Goal: Task Accomplishment & Management: Manage account settings

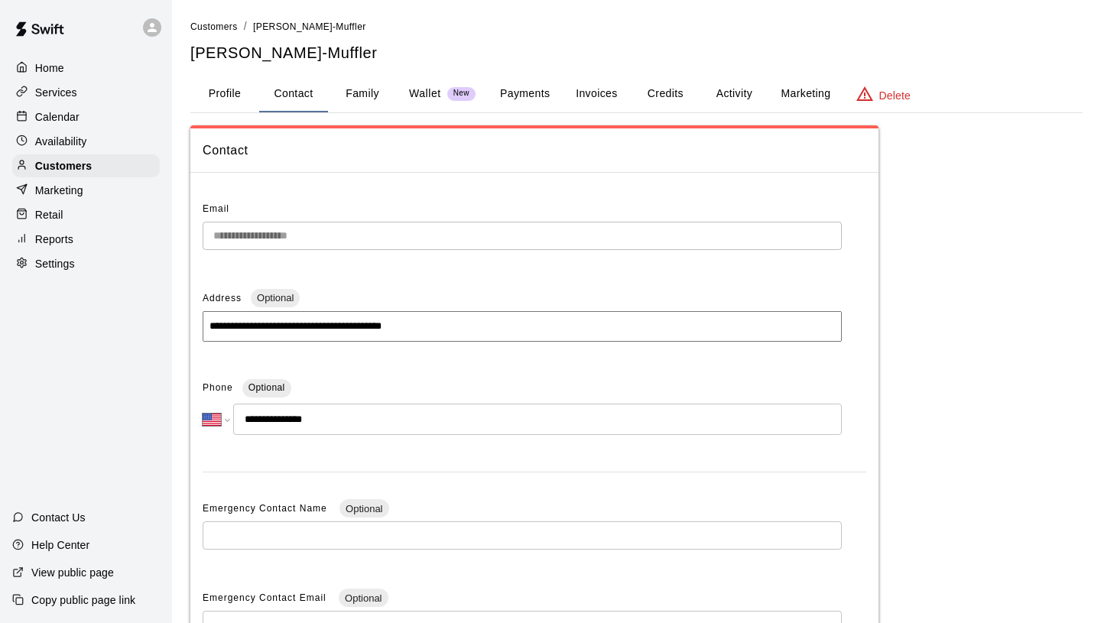
select select "**"
click at [86, 168] on p "Customers" at bounding box center [63, 165] width 57 height 15
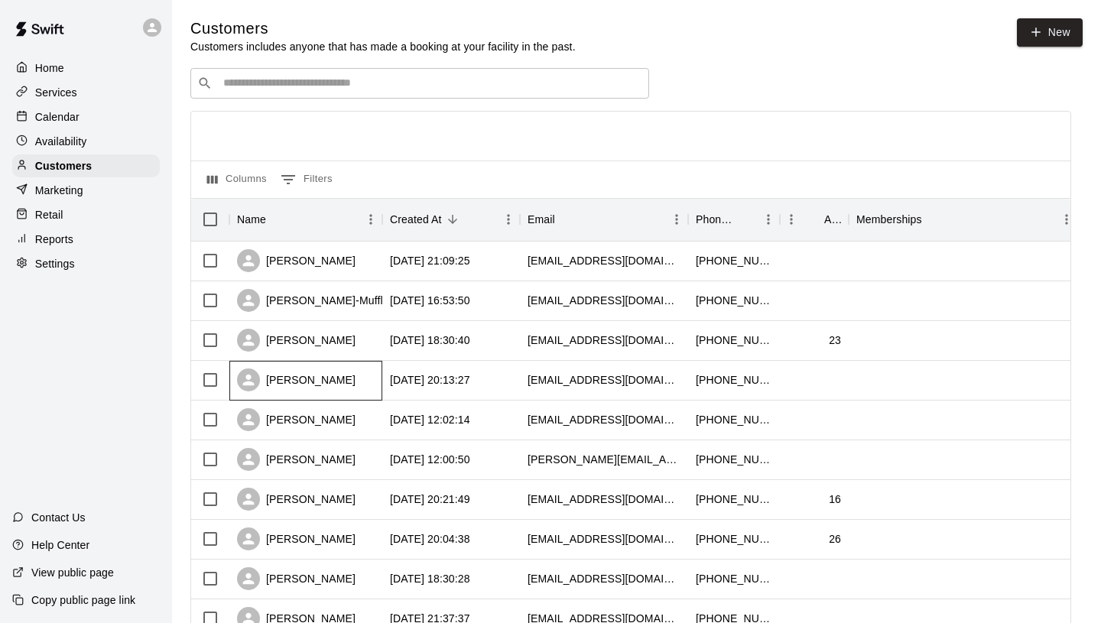
click at [298, 375] on div "[PERSON_NAME]" at bounding box center [296, 380] width 119 height 23
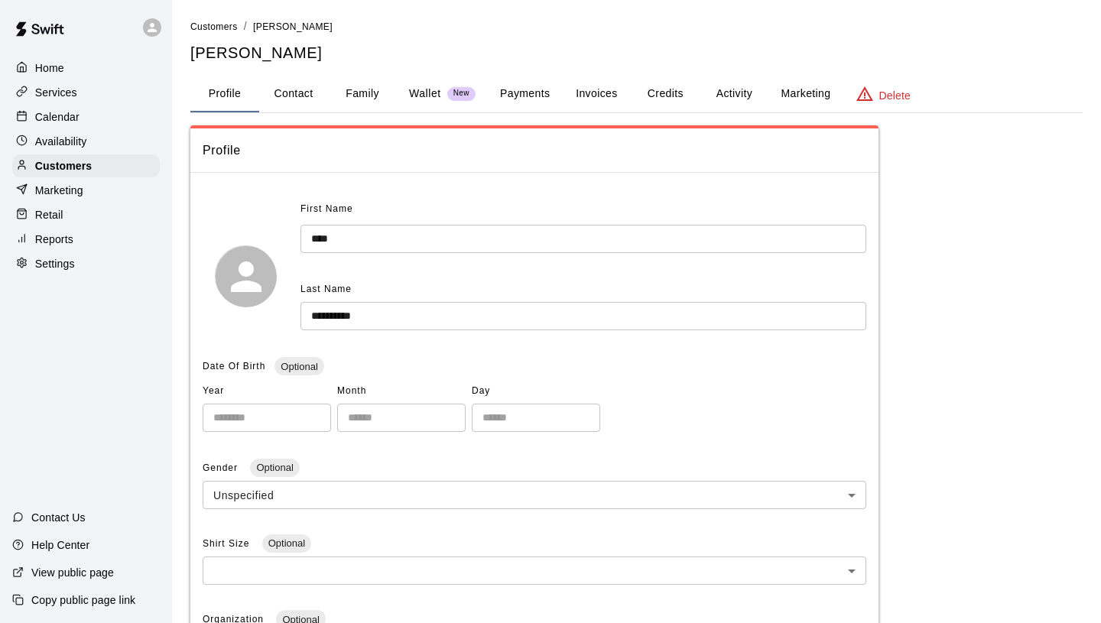
click at [369, 96] on button "Family" at bounding box center [362, 94] width 69 height 37
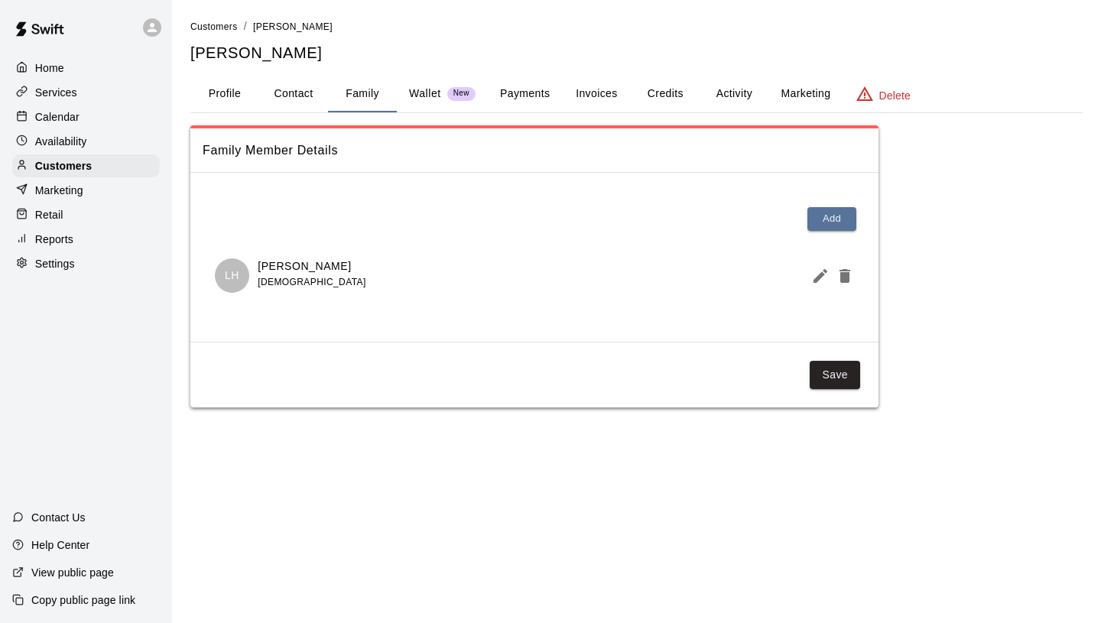
click at [507, 90] on button "Payments" at bounding box center [525, 94] width 74 height 37
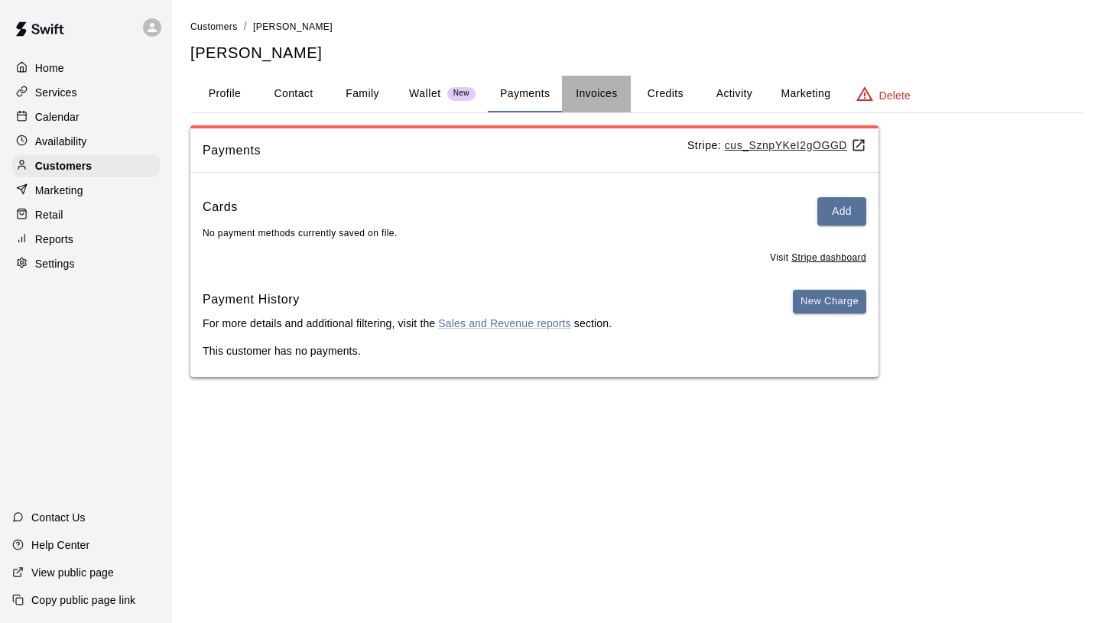
click at [593, 87] on button "Invoices" at bounding box center [596, 94] width 69 height 37
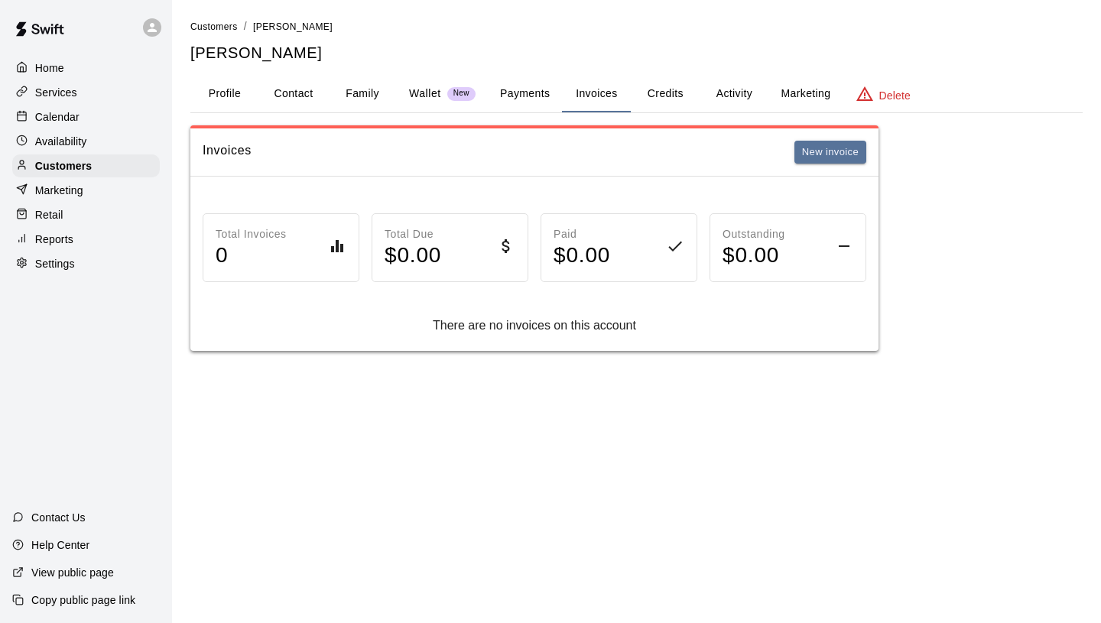
click at [655, 87] on button "Credits" at bounding box center [665, 94] width 69 height 37
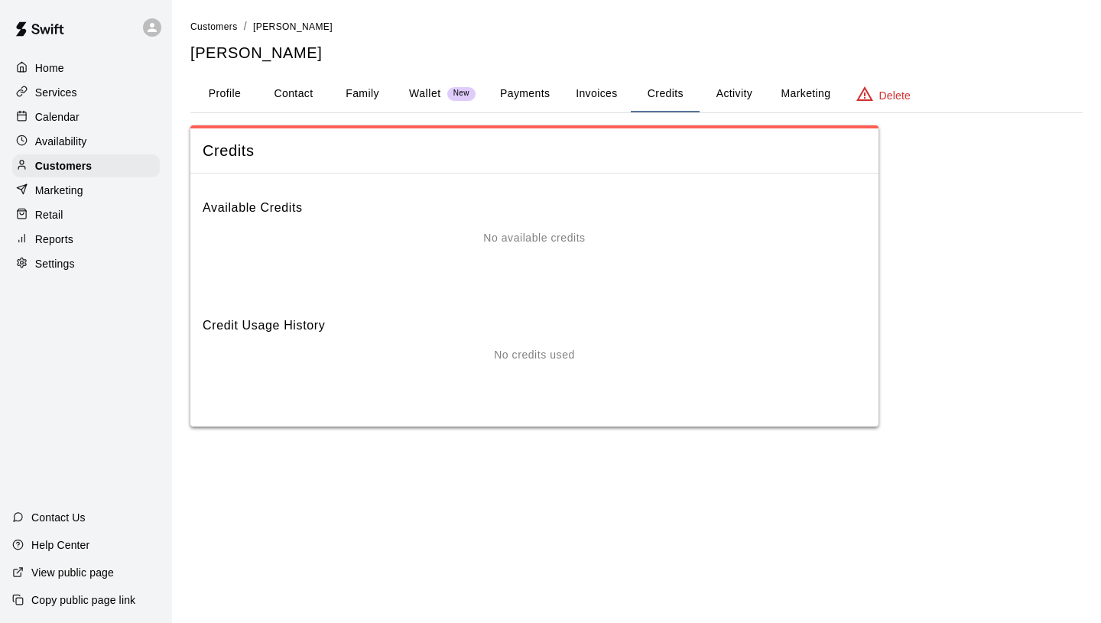
click at [732, 97] on button "Activity" at bounding box center [734, 94] width 69 height 37
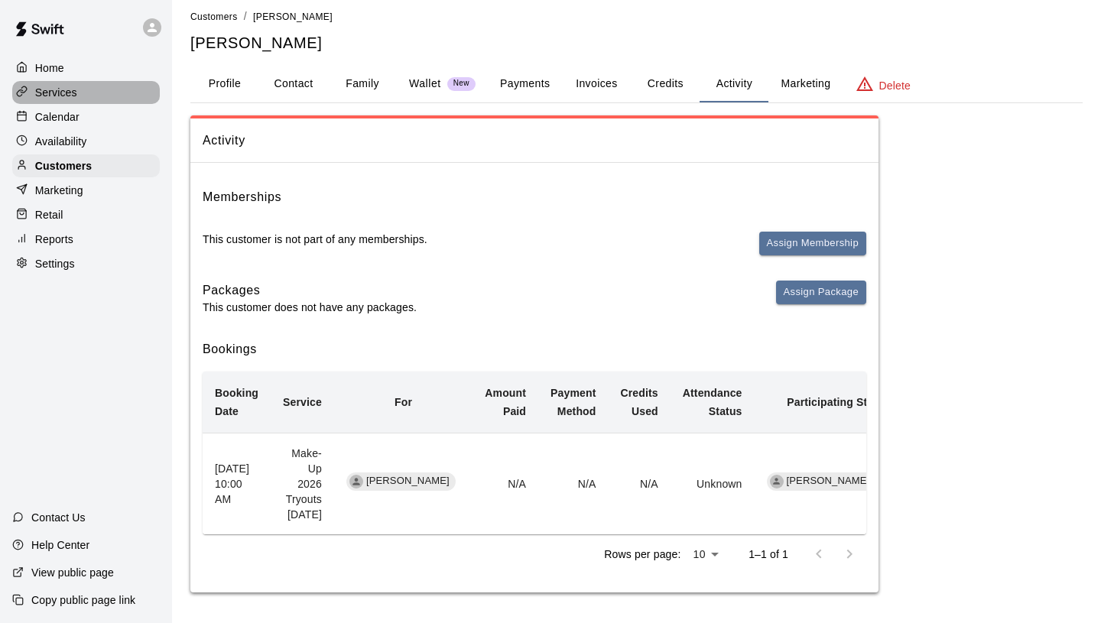
click at [86, 96] on div "Services" at bounding box center [86, 92] width 148 height 23
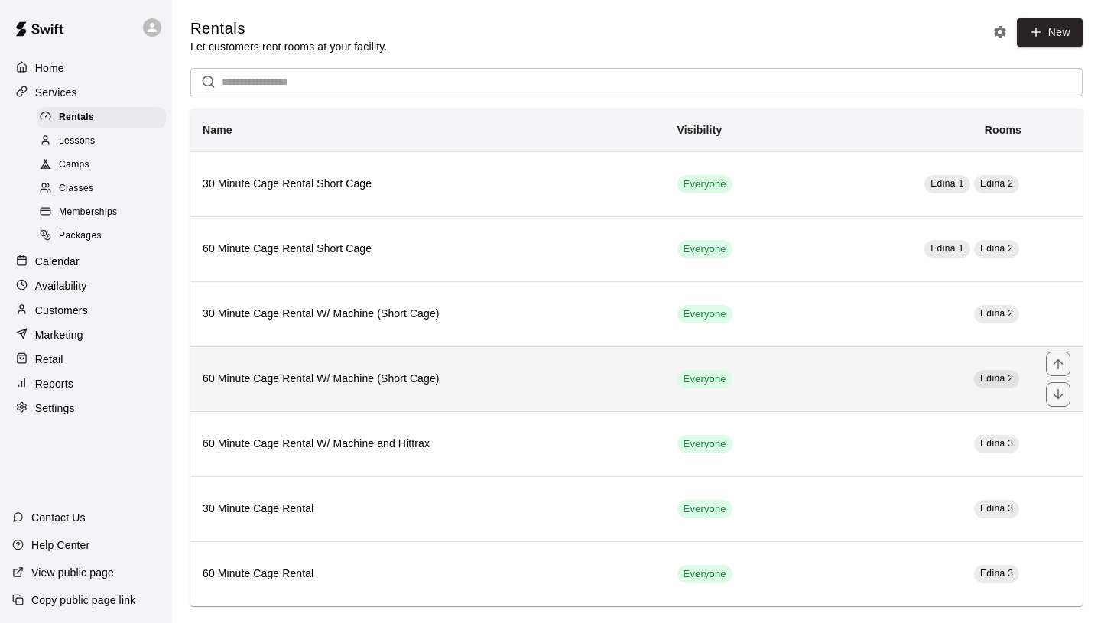
scroll to position [14, 0]
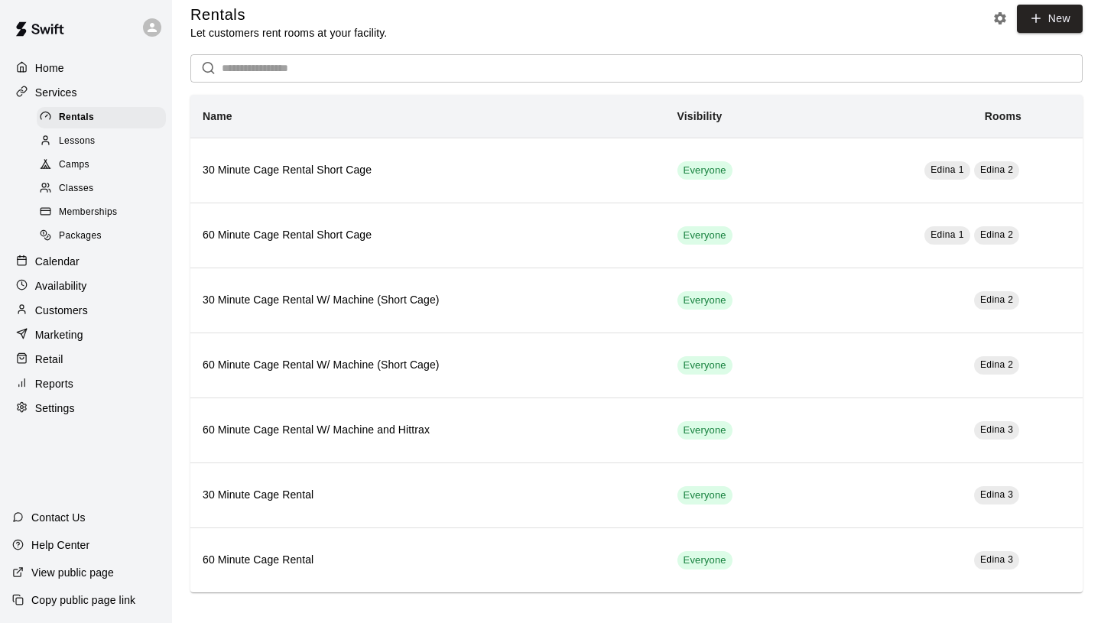
click at [86, 154] on div "Camps" at bounding box center [101, 164] width 129 height 21
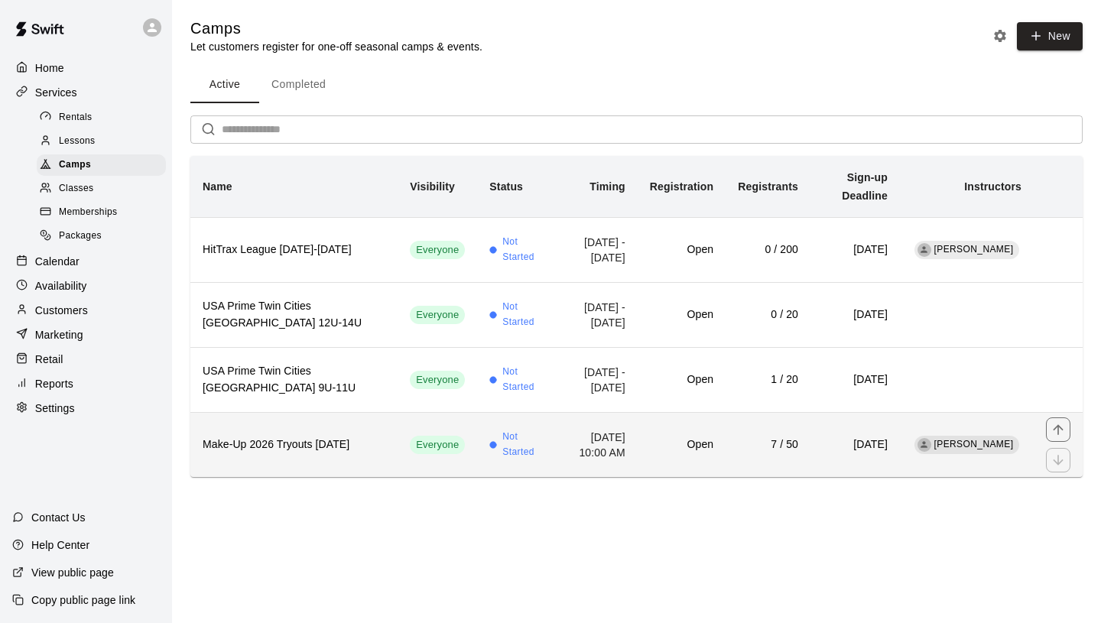
click at [316, 437] on h6 "Make-Up 2026 Tryouts [DATE]" at bounding box center [294, 445] width 183 height 17
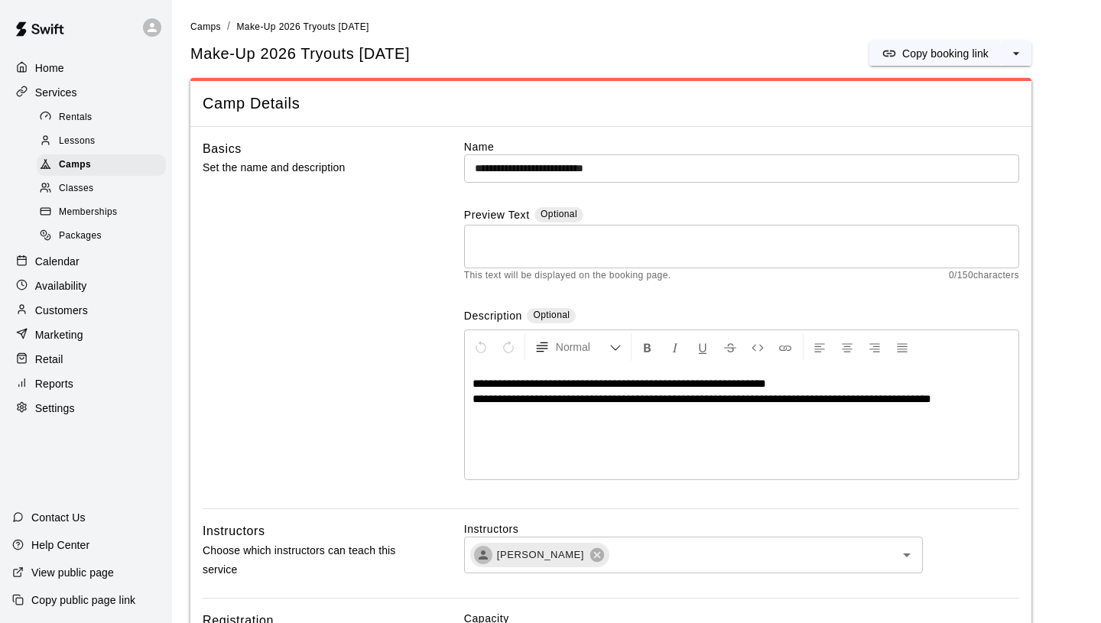
scroll to position [1424, 0]
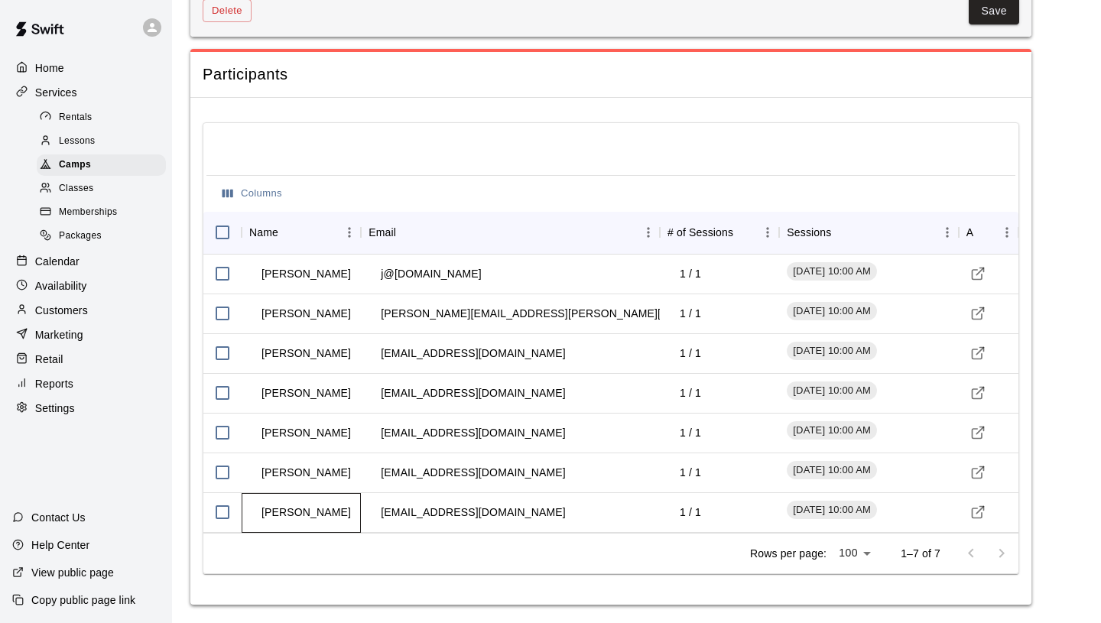
click at [284, 495] on td "[PERSON_NAME]" at bounding box center [306, 512] width 114 height 41
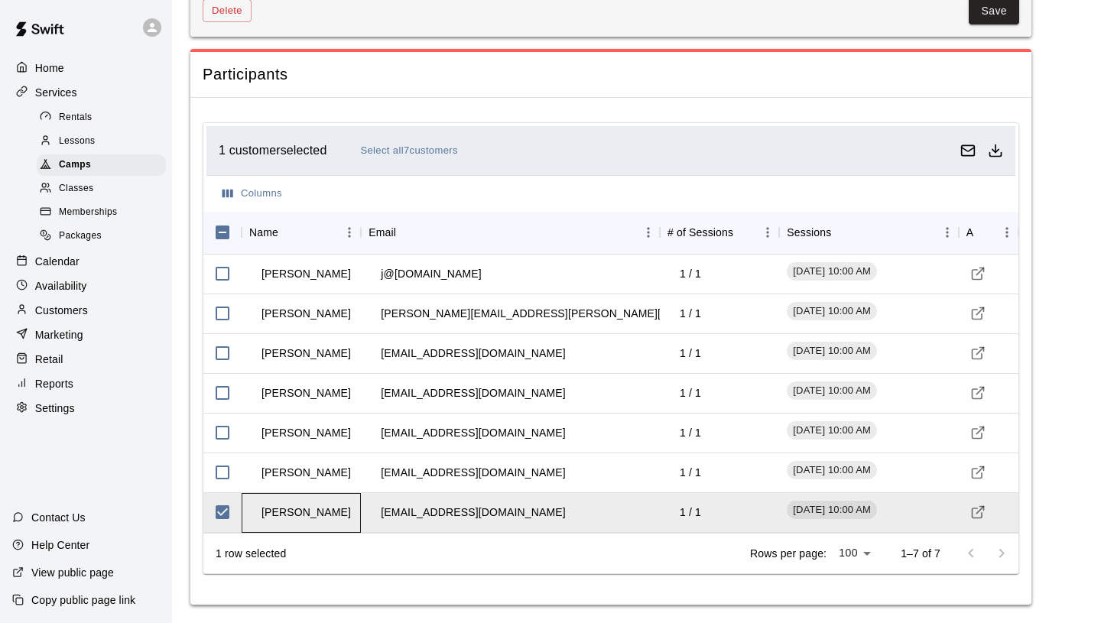
click at [290, 508] on td "[PERSON_NAME]" at bounding box center [306, 512] width 114 height 41
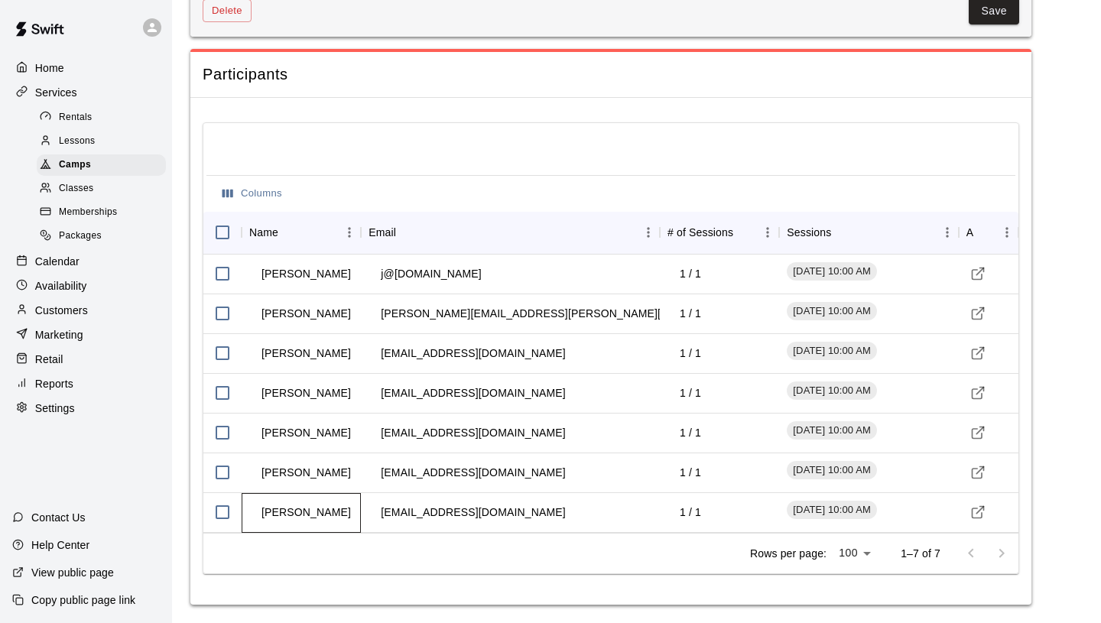
click at [288, 508] on td "[PERSON_NAME]" at bounding box center [306, 512] width 114 height 41
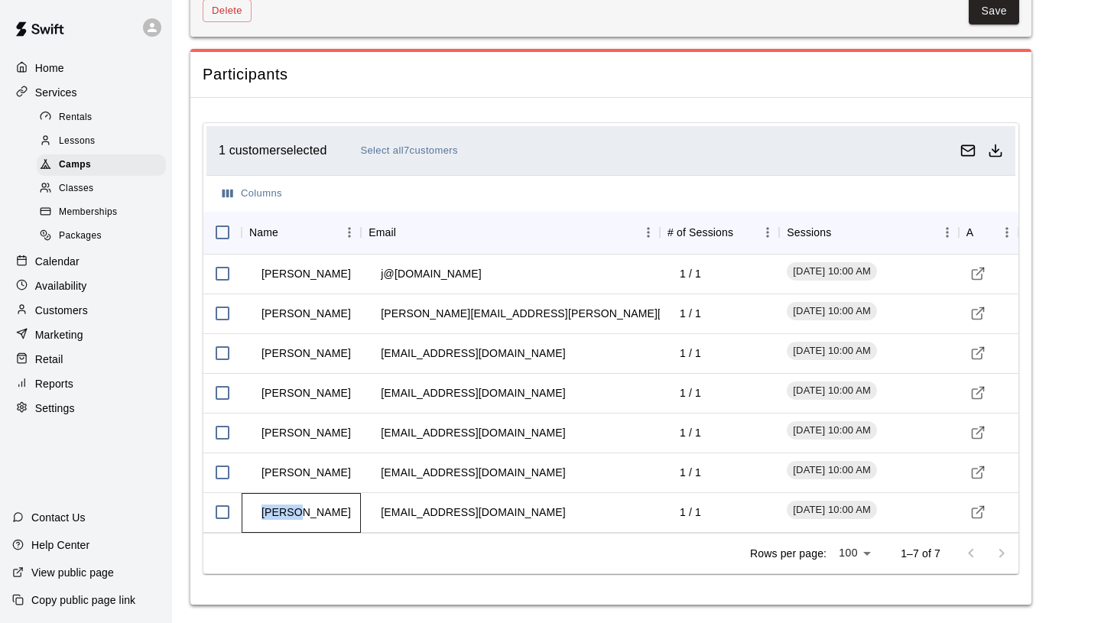
click at [288, 508] on td "[PERSON_NAME]" at bounding box center [306, 512] width 114 height 41
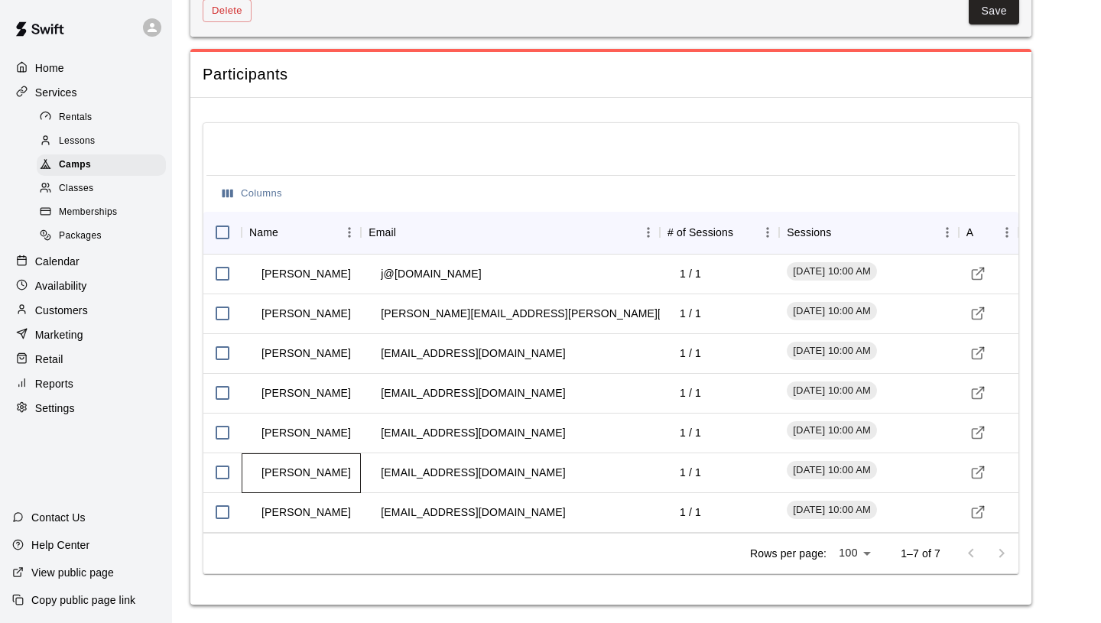
click at [307, 490] on td "[PERSON_NAME]" at bounding box center [306, 473] width 114 height 41
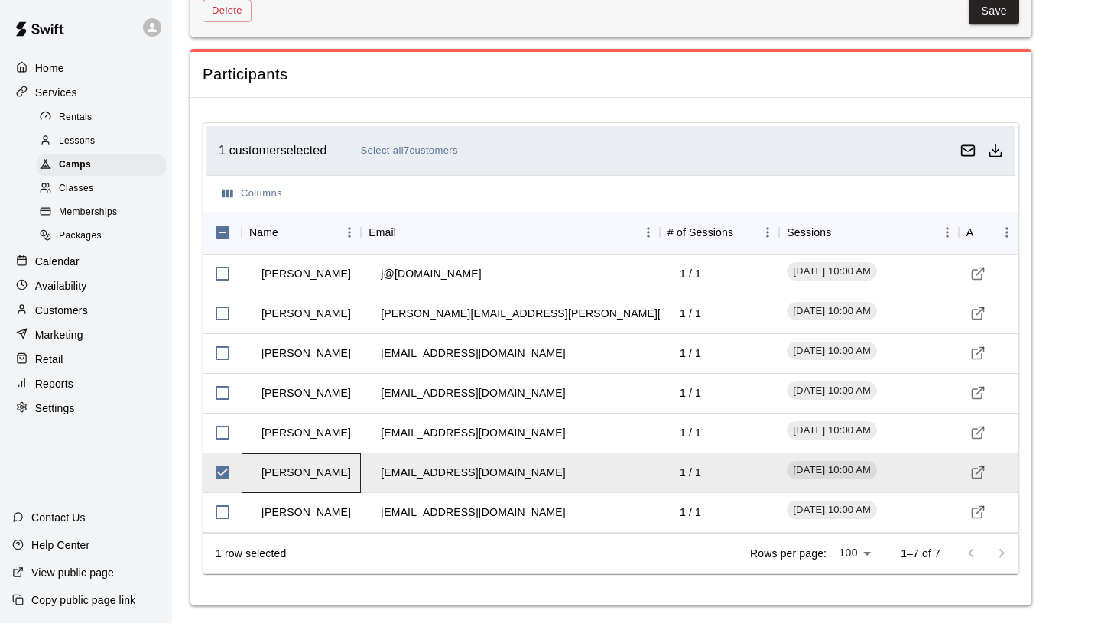
click at [312, 474] on td "[PERSON_NAME]" at bounding box center [306, 473] width 114 height 41
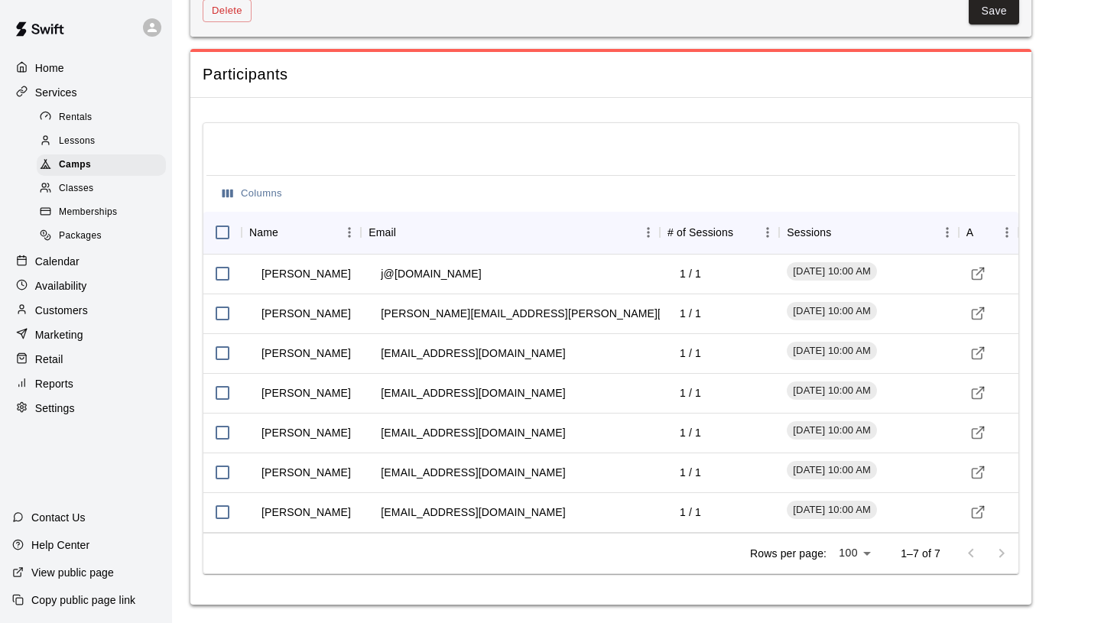
click at [102, 307] on div "Customers" at bounding box center [86, 310] width 148 height 23
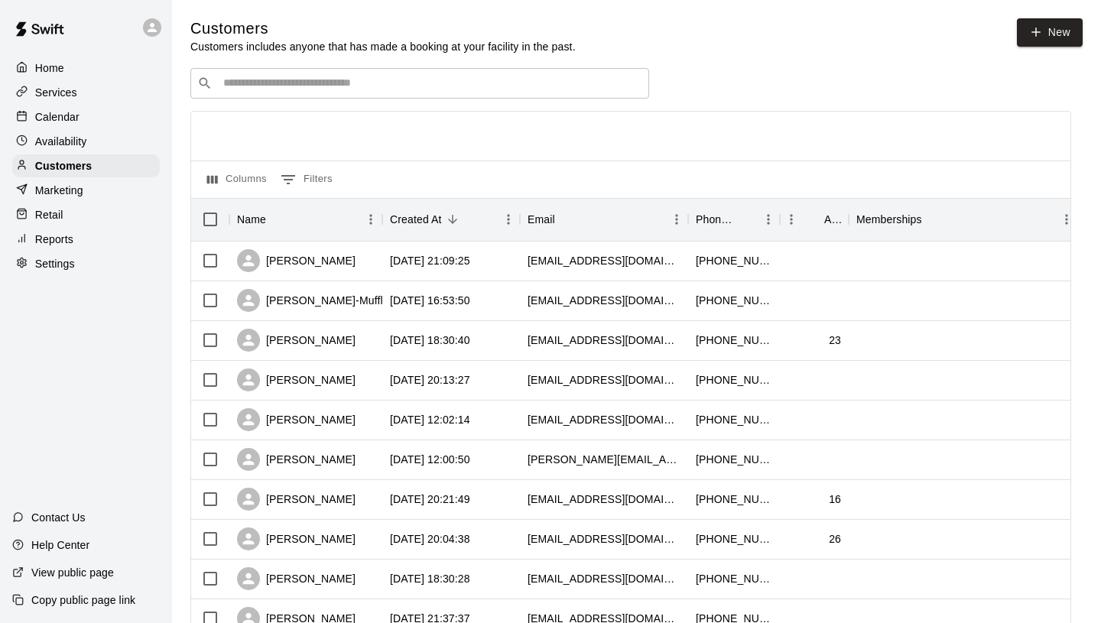
click at [364, 86] on input "Search customers by name or email" at bounding box center [431, 83] width 424 height 15
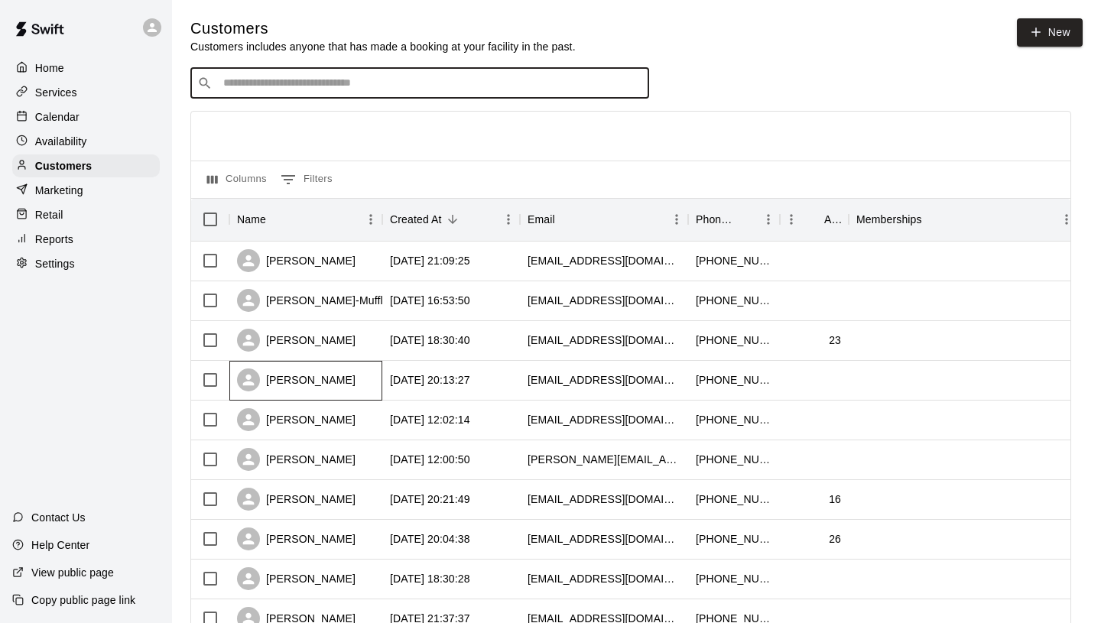
click at [295, 379] on div "[PERSON_NAME]" at bounding box center [296, 380] width 119 height 23
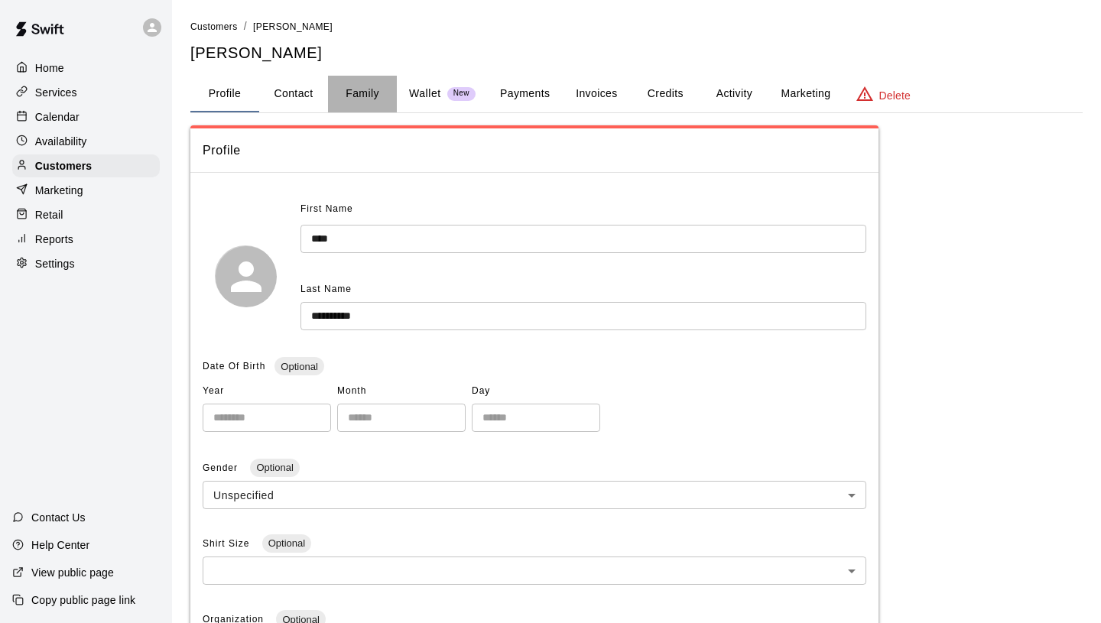
click at [369, 93] on button "Family" at bounding box center [362, 94] width 69 height 37
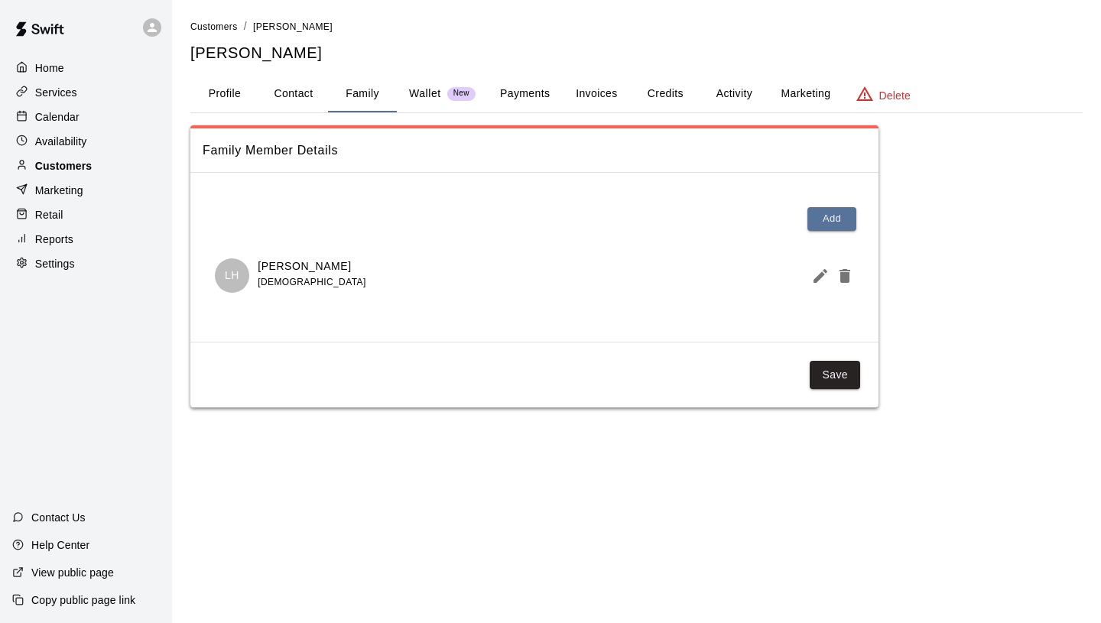
click at [139, 160] on div "Customers" at bounding box center [86, 165] width 148 height 23
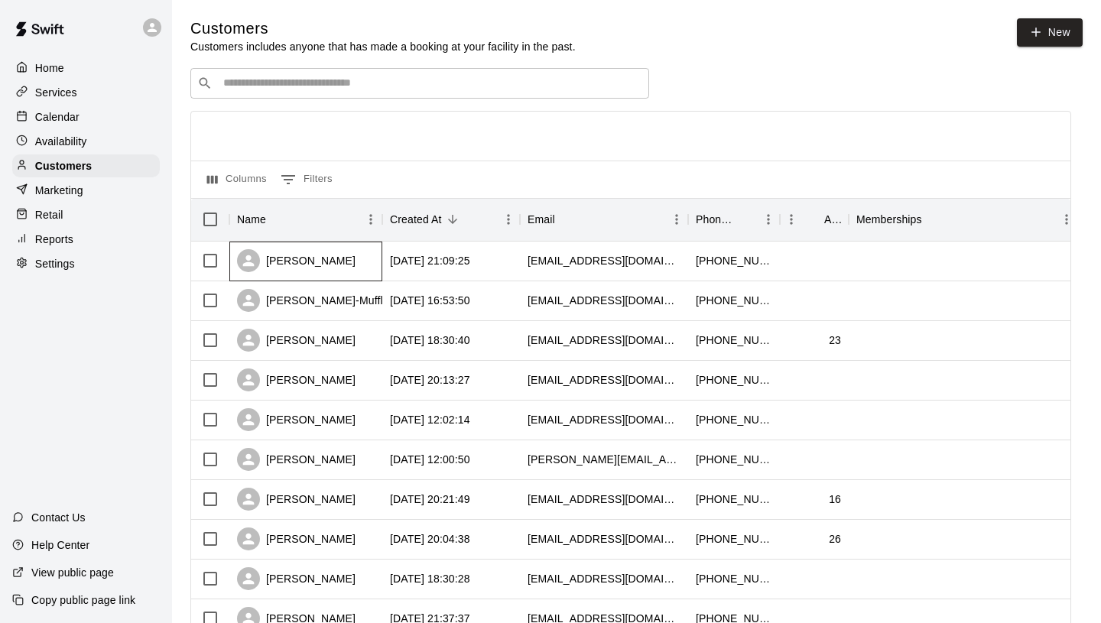
click at [307, 260] on div "[PERSON_NAME]" at bounding box center [296, 260] width 119 height 23
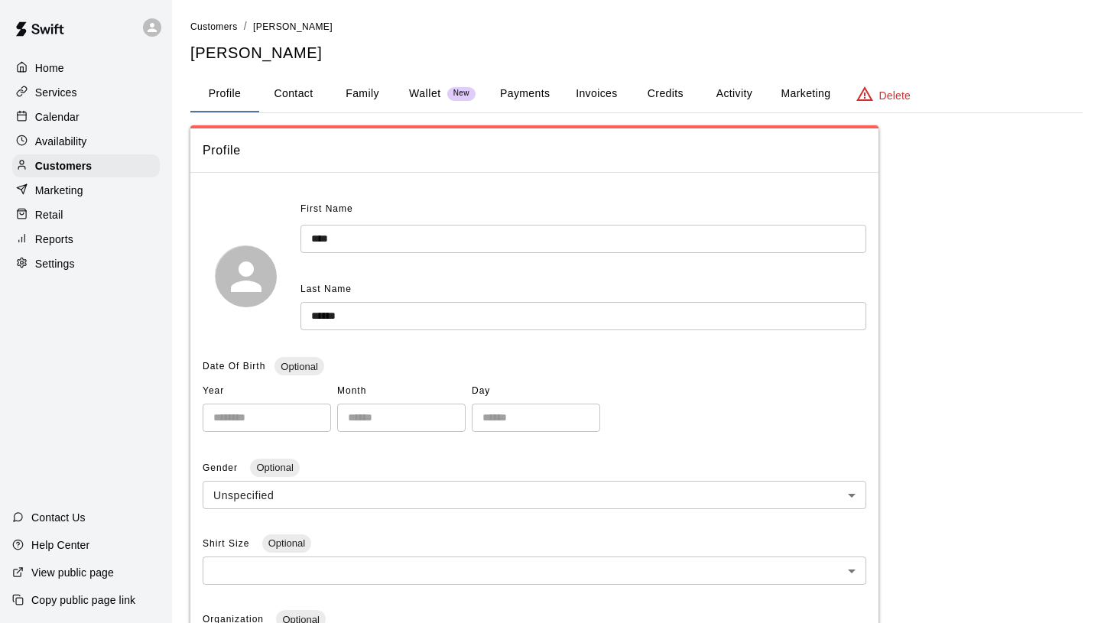
click at [359, 103] on button "Family" at bounding box center [362, 94] width 69 height 37
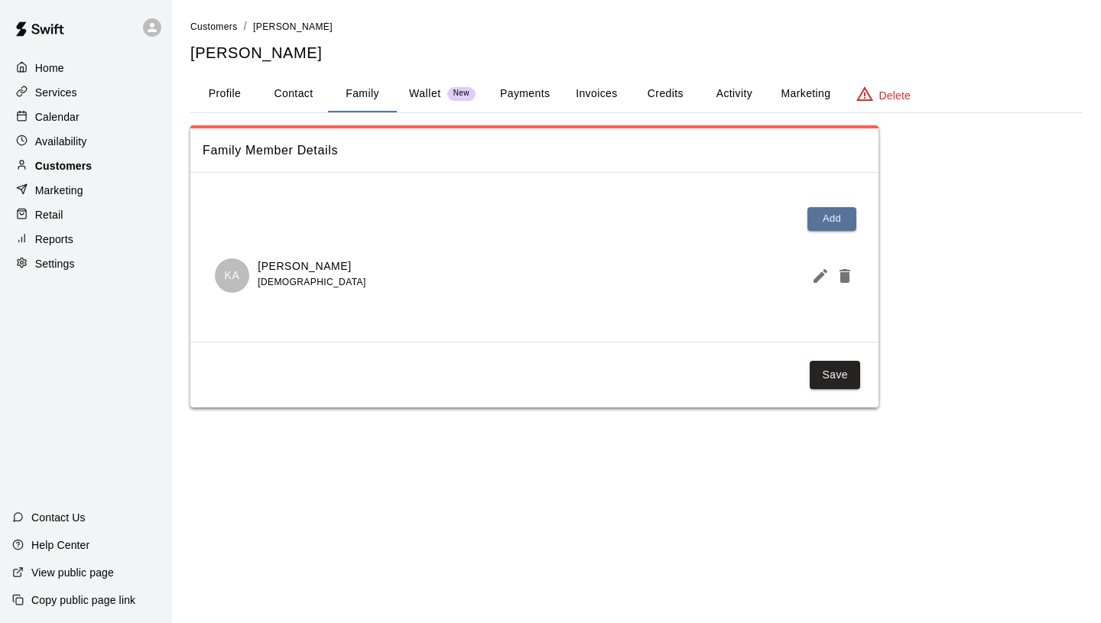
click at [95, 164] on div "Customers" at bounding box center [86, 165] width 148 height 23
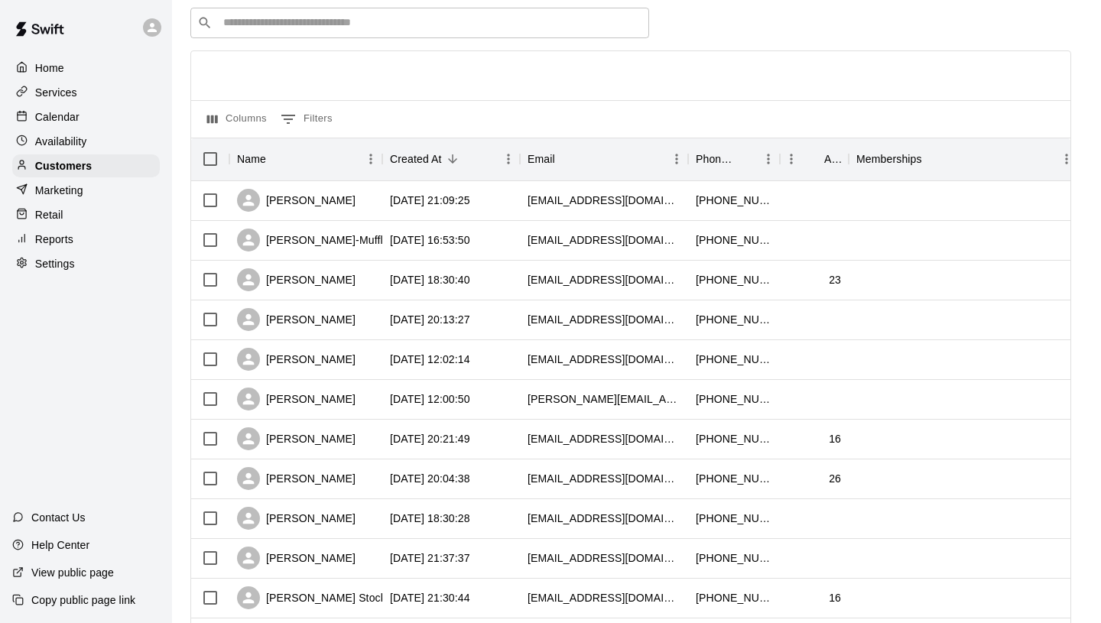
scroll to position [61, 0]
click at [316, 516] on div "[PERSON_NAME]" at bounding box center [296, 517] width 119 height 23
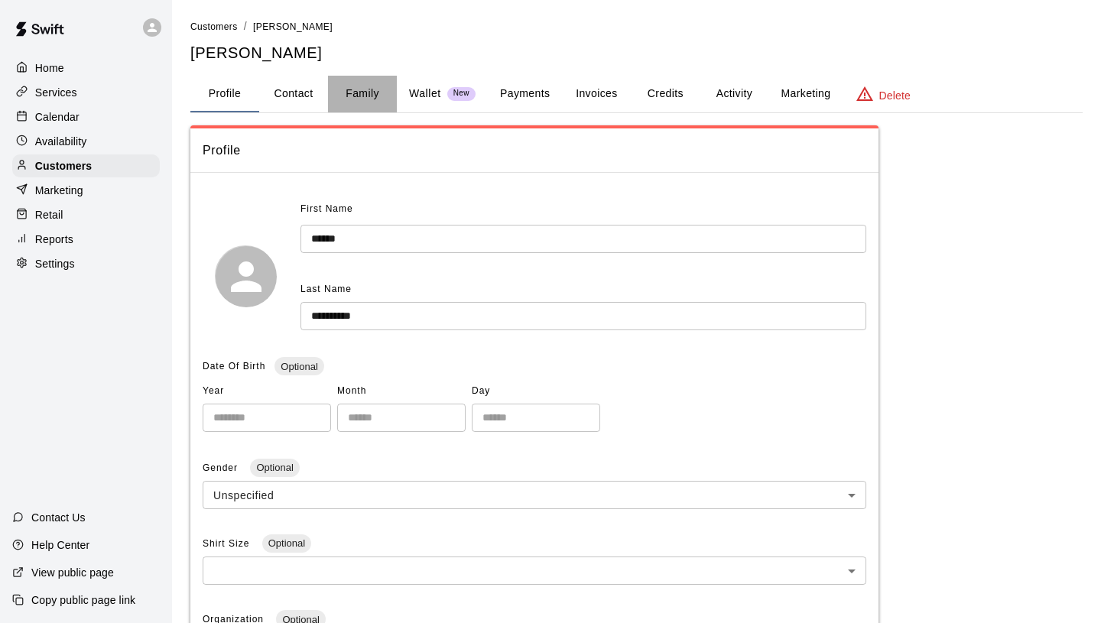
click at [353, 102] on button "Family" at bounding box center [362, 94] width 69 height 37
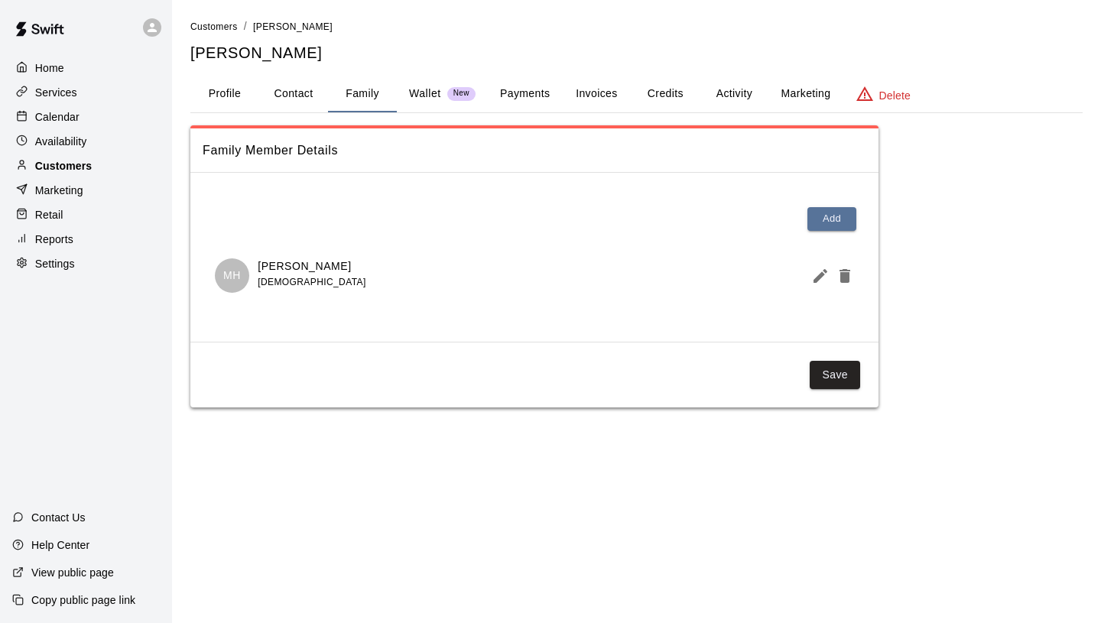
click at [123, 162] on div "Customers" at bounding box center [86, 165] width 148 height 23
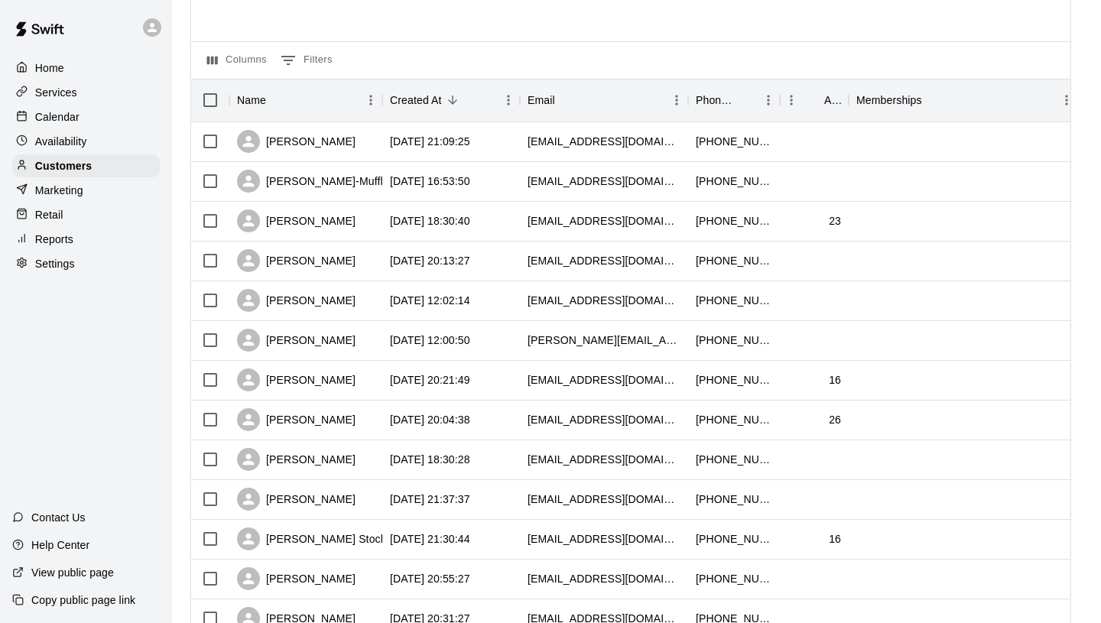
scroll to position [238, 0]
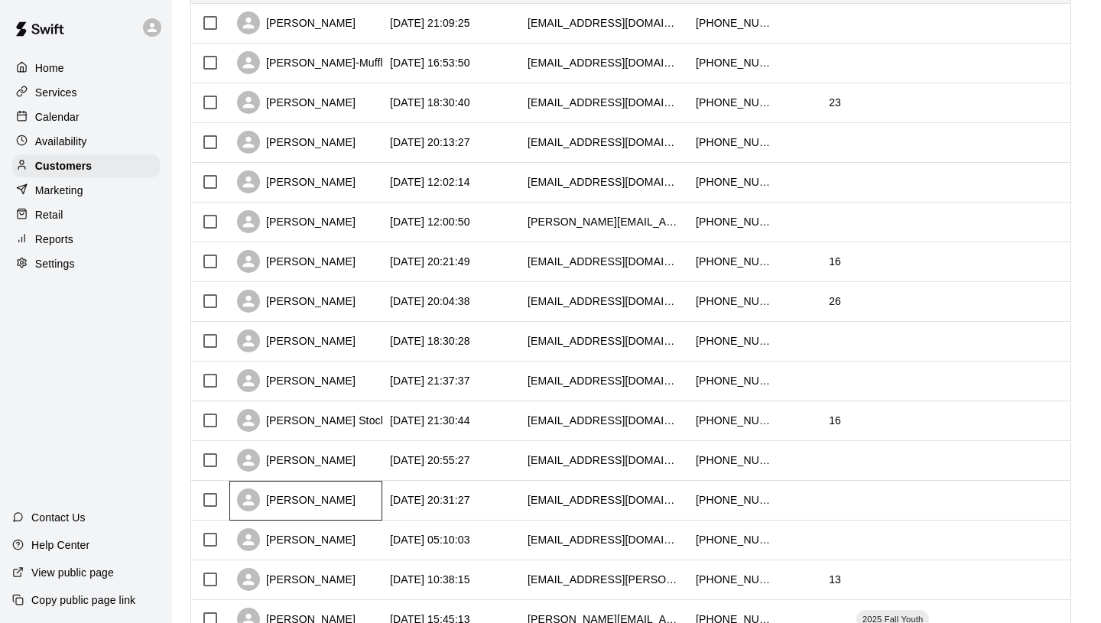
click at [337, 498] on div "[PERSON_NAME]" at bounding box center [305, 501] width 153 height 40
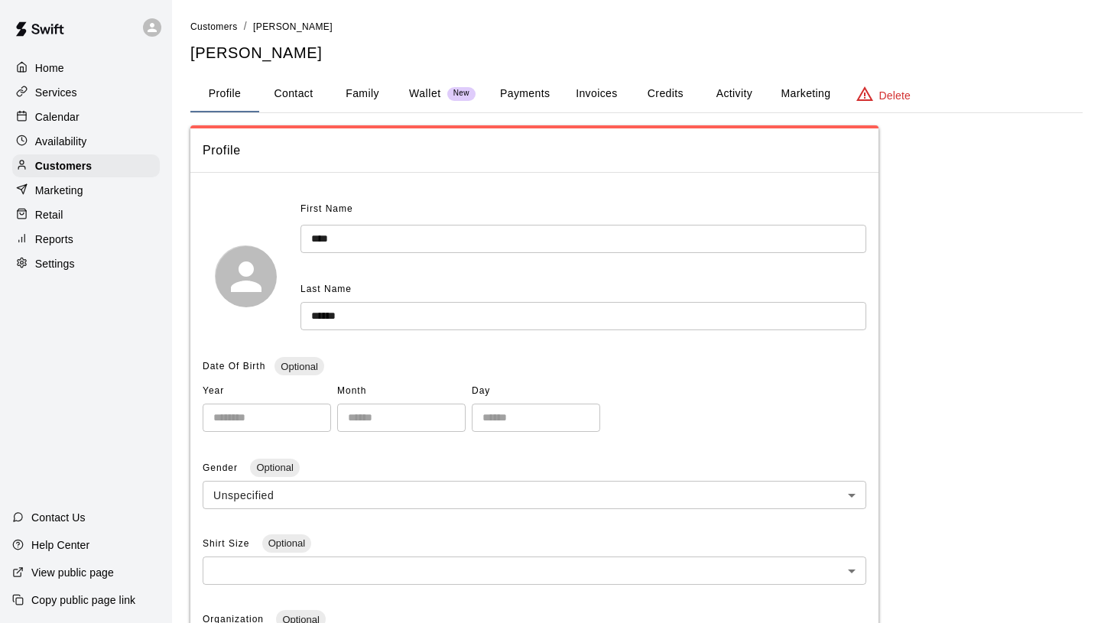
click at [364, 93] on button "Family" at bounding box center [362, 94] width 69 height 37
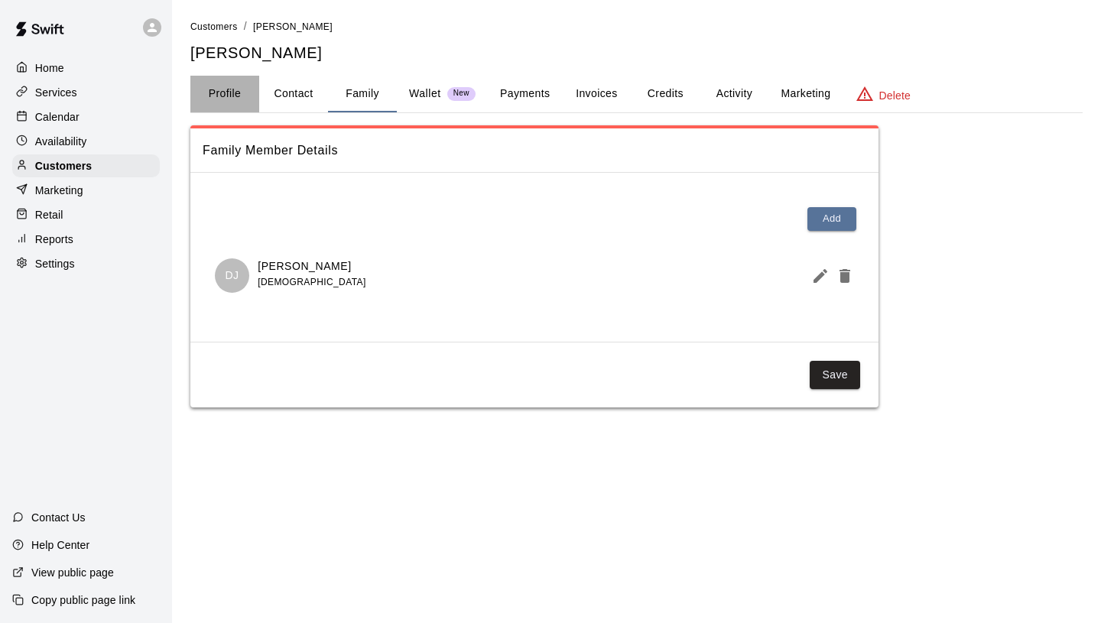
click at [236, 97] on button "Profile" at bounding box center [224, 94] width 69 height 37
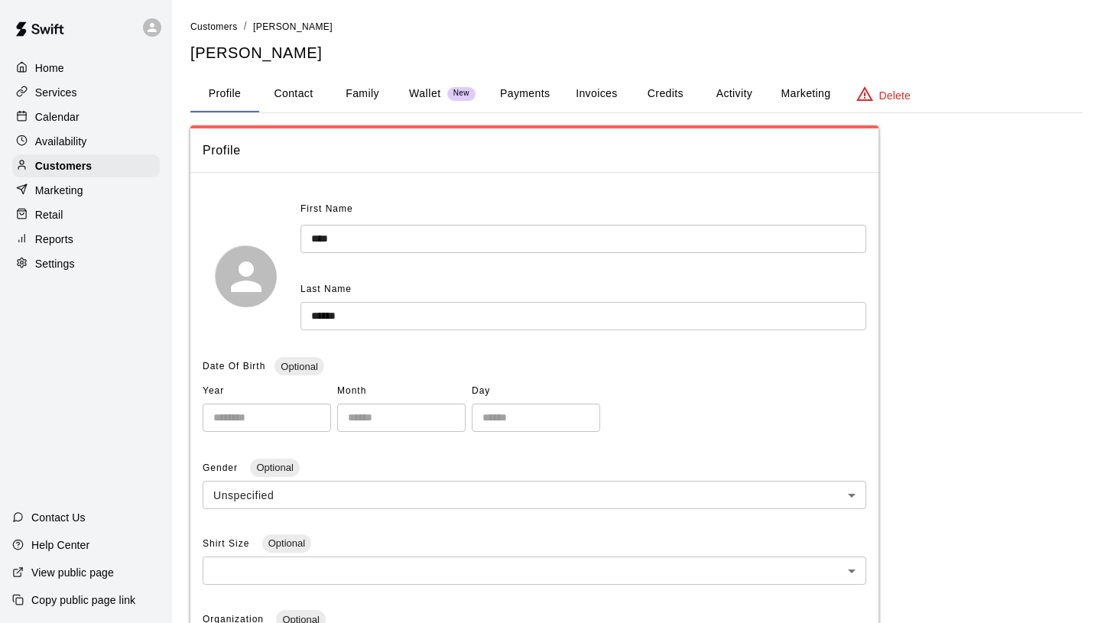
click at [365, 99] on button "Family" at bounding box center [362, 94] width 69 height 37
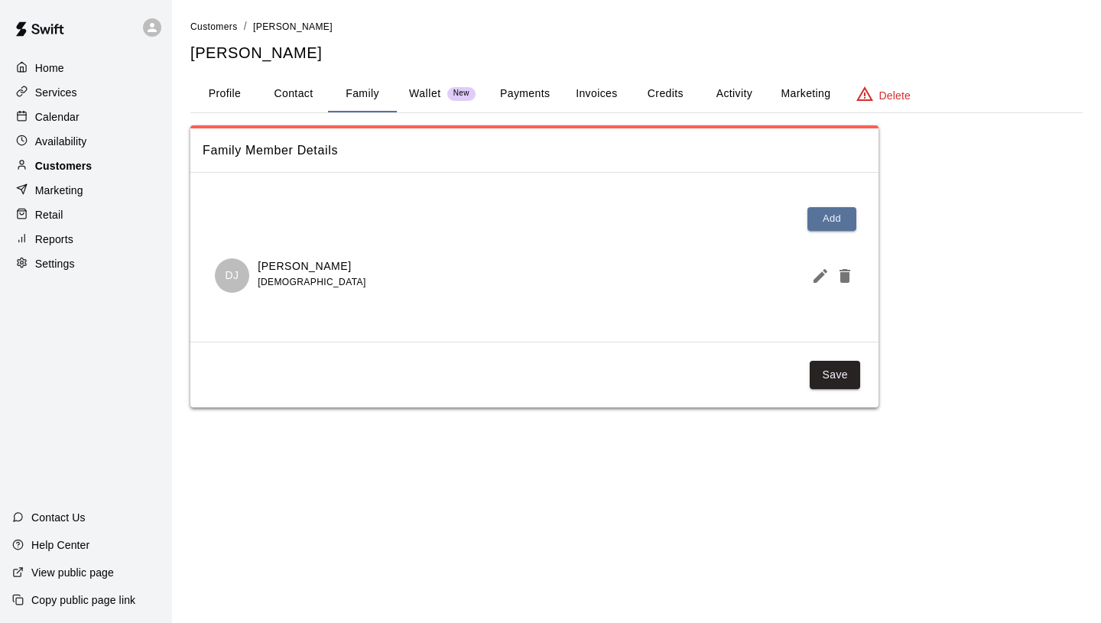
click at [85, 167] on p "Customers" at bounding box center [63, 165] width 57 height 15
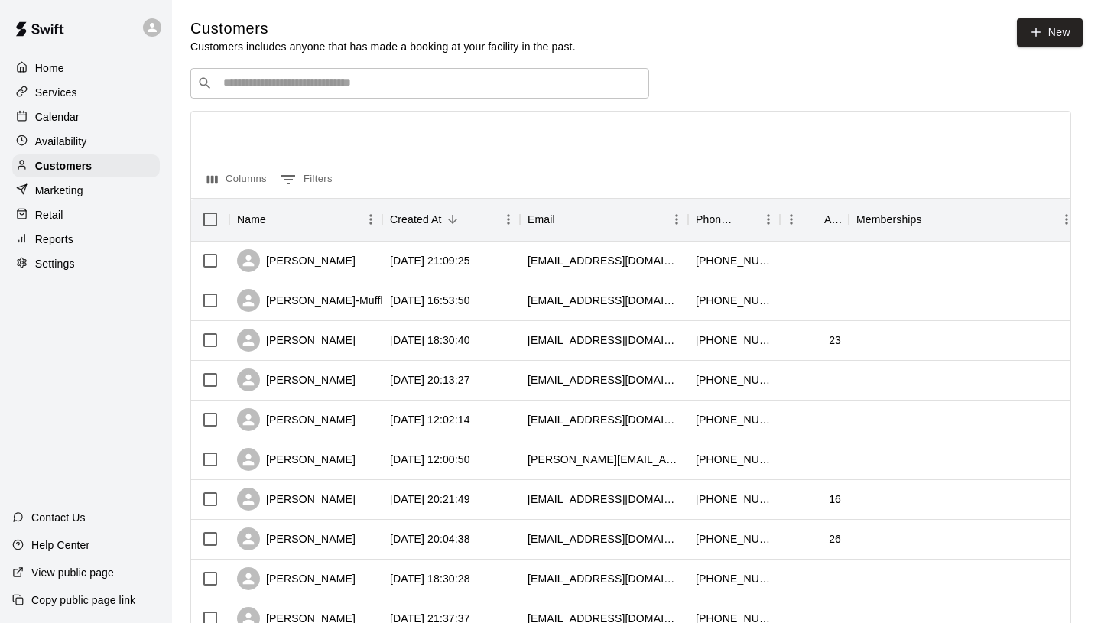
click at [49, 116] on p "Calendar" at bounding box center [57, 116] width 44 height 15
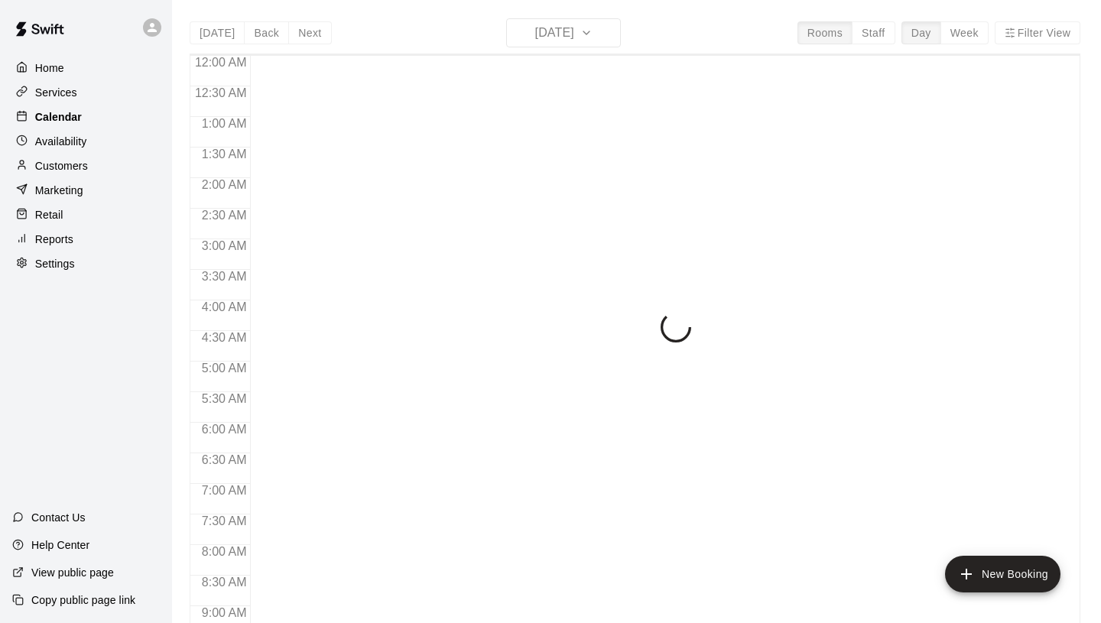
scroll to position [883, 0]
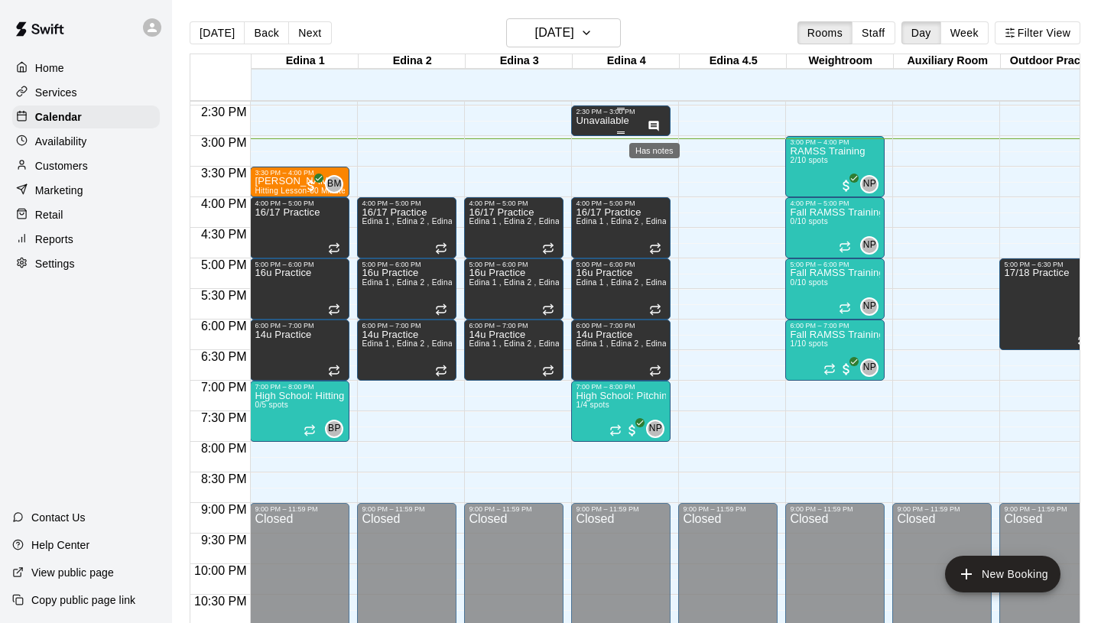
click at [657, 128] on icon "Has notes" at bounding box center [654, 126] width 10 height 10
click at [598, 154] on div at bounding box center [550, 311] width 1101 height 623
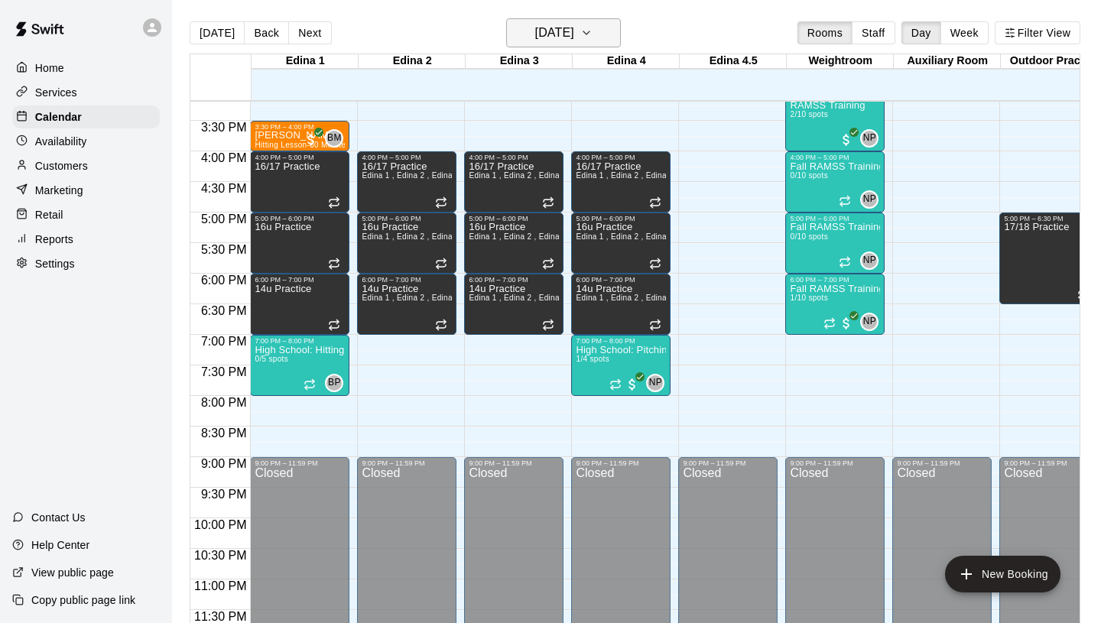
click at [567, 26] on h6 "[DATE]" at bounding box center [554, 32] width 39 height 21
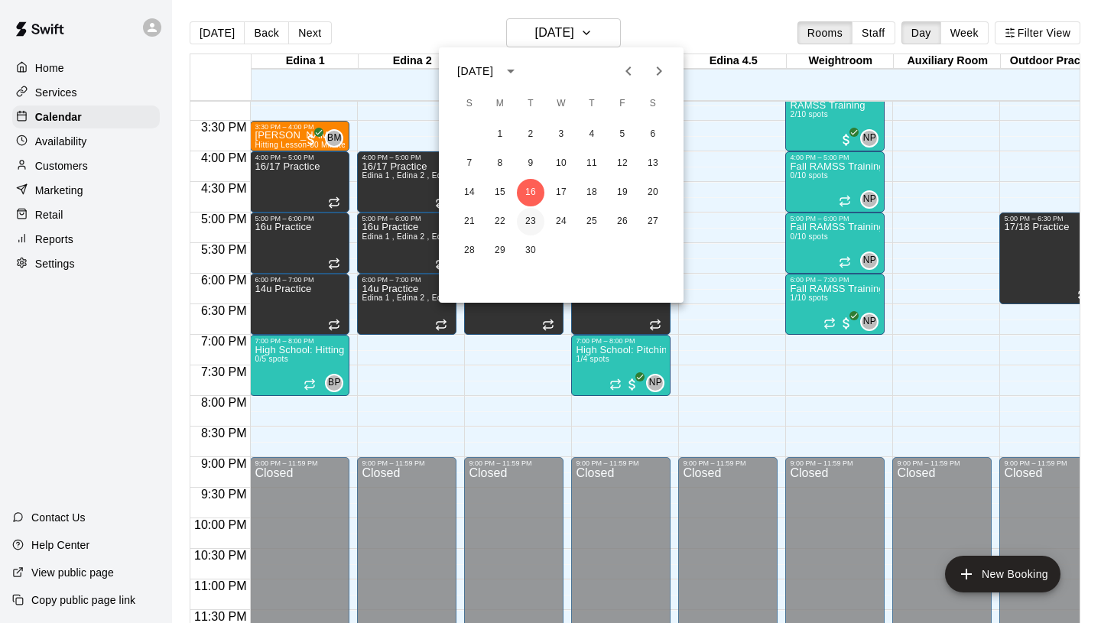
click at [528, 221] on button "23" at bounding box center [531, 222] width 28 height 28
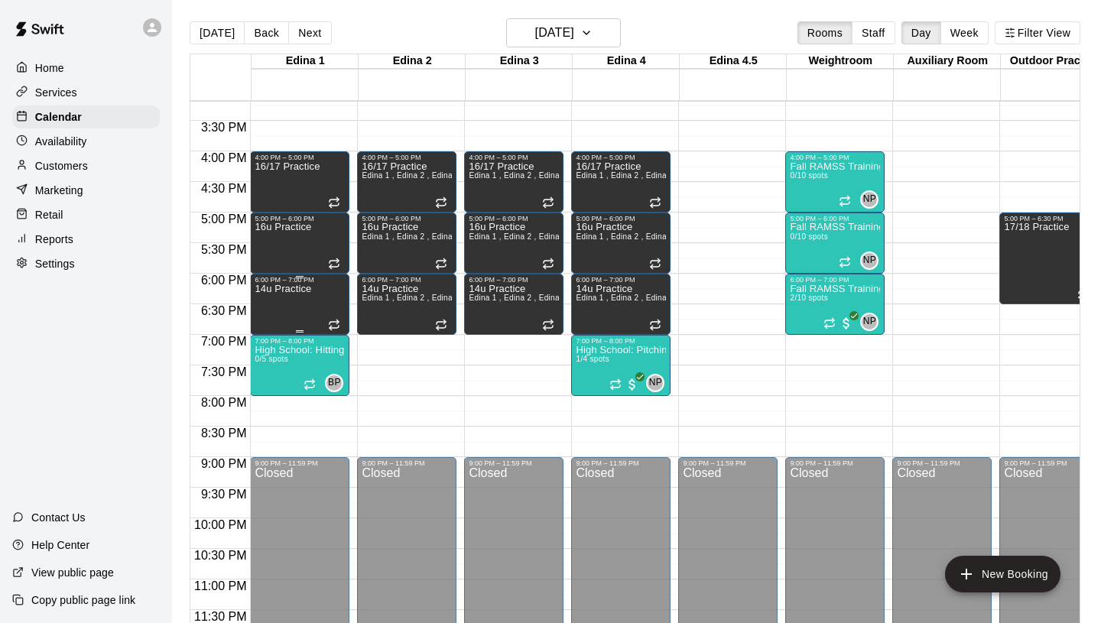
click at [291, 295] on div "14u Practice" at bounding box center [283, 595] width 57 height 623
click at [270, 338] on icon "delete" at bounding box center [270, 337] width 11 height 14
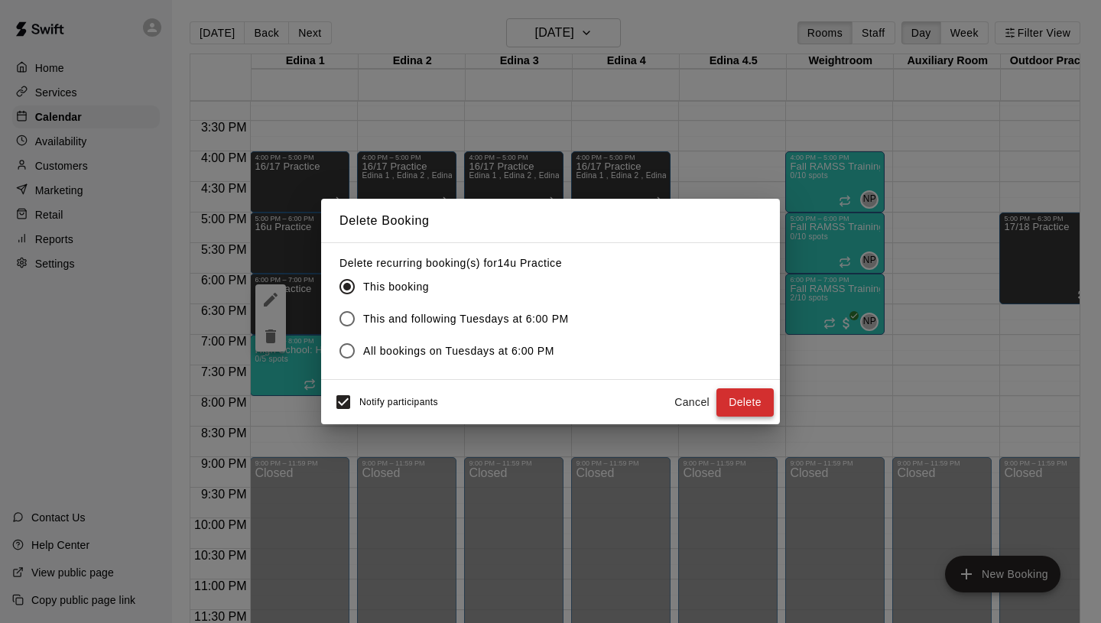
click at [758, 404] on button "Delete" at bounding box center [744, 402] width 57 height 28
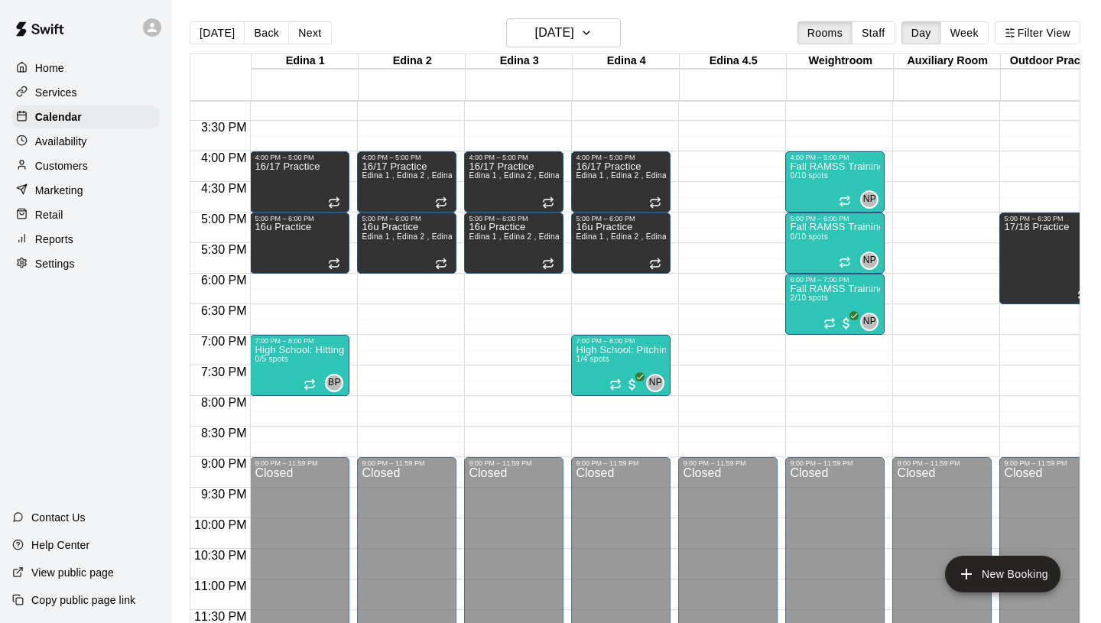
scroll to position [849, 0]
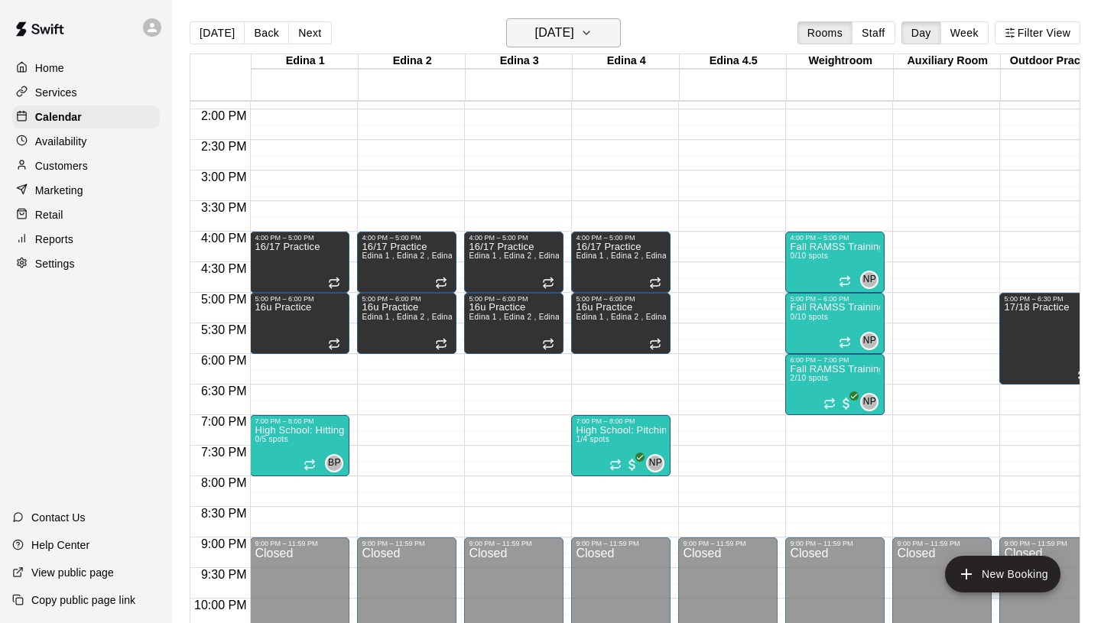
click at [544, 34] on h6 "[DATE]" at bounding box center [554, 32] width 39 height 21
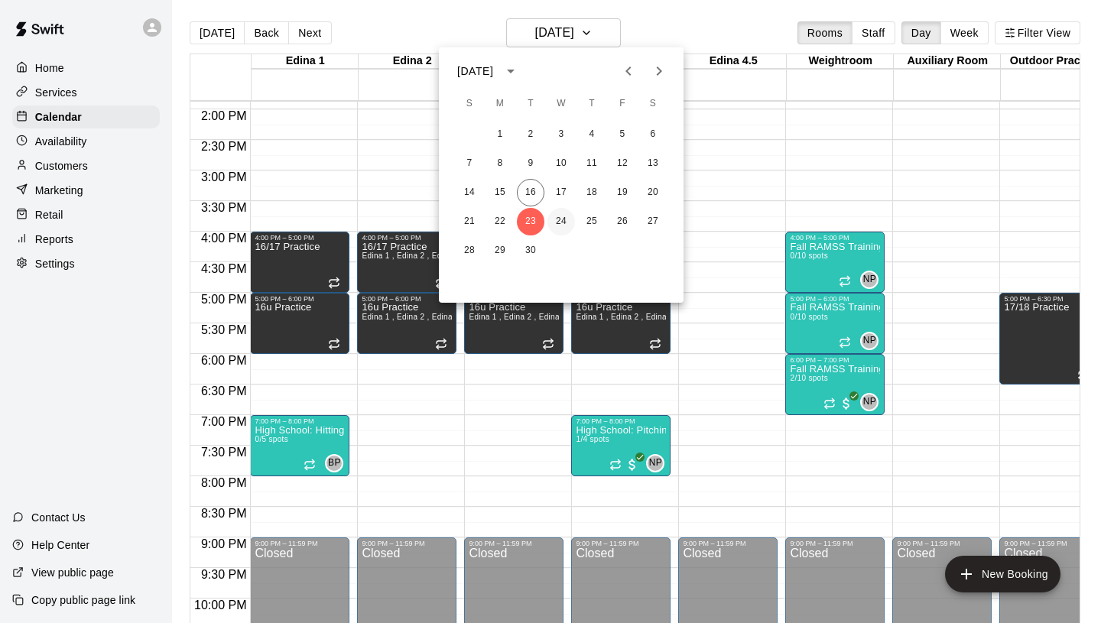
click at [564, 215] on button "24" at bounding box center [561, 222] width 28 height 28
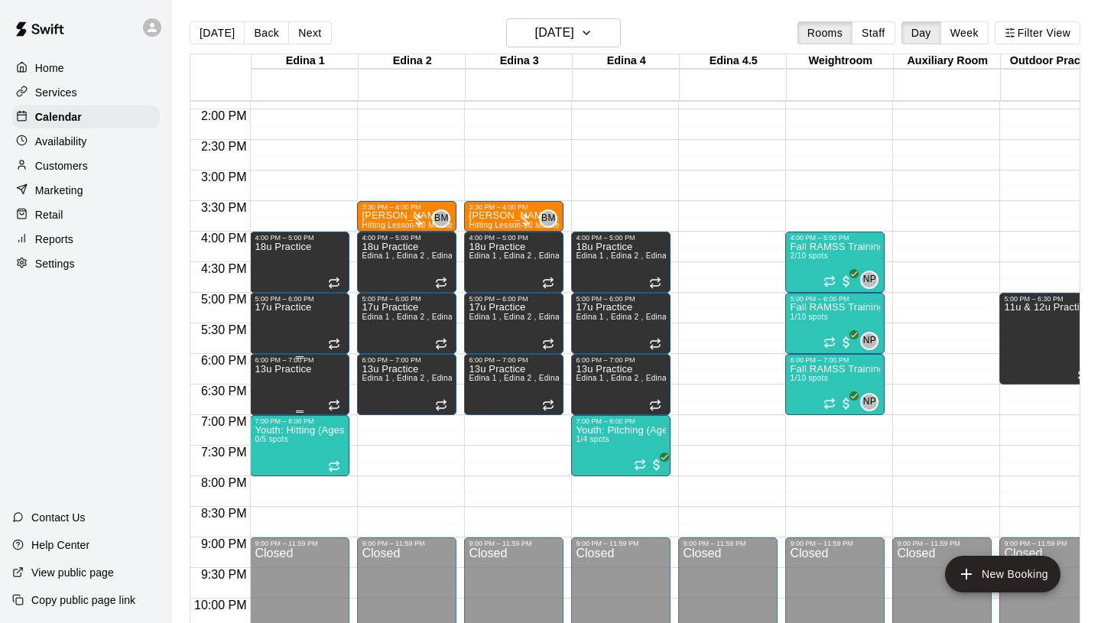
click at [271, 416] on icon "delete" at bounding box center [270, 417] width 11 height 14
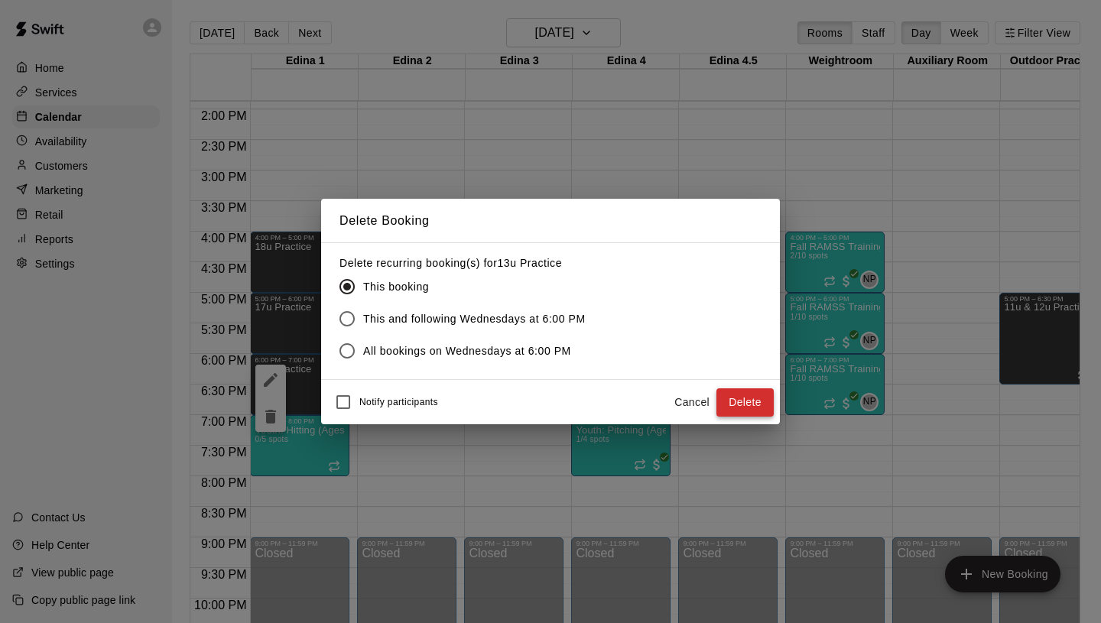
click at [752, 398] on button "Delete" at bounding box center [744, 402] width 57 height 28
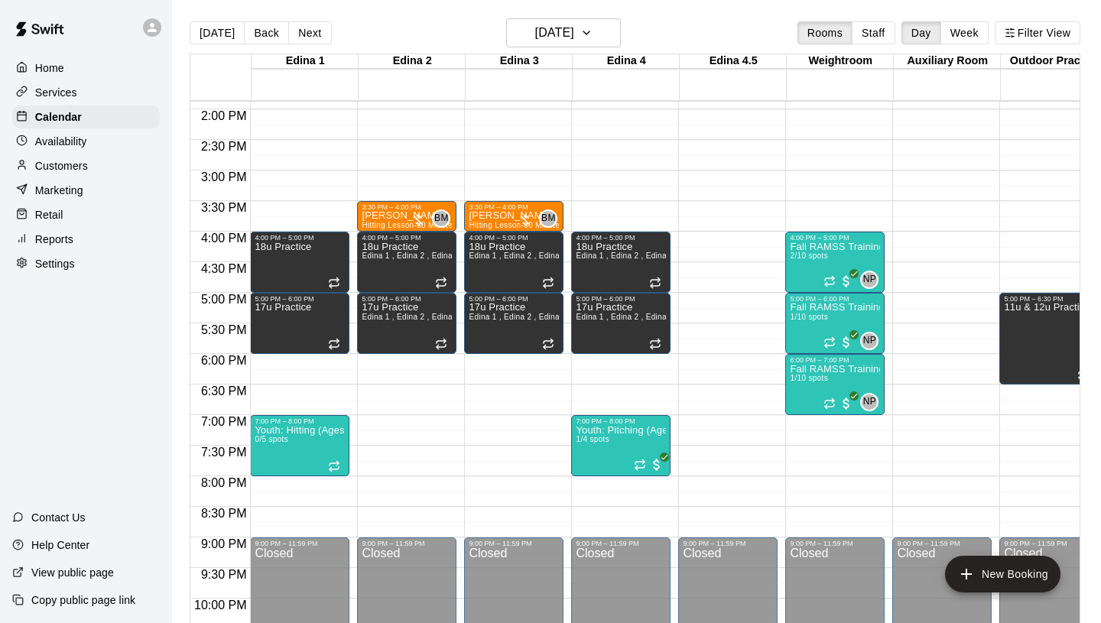
scroll to position [0, 135]
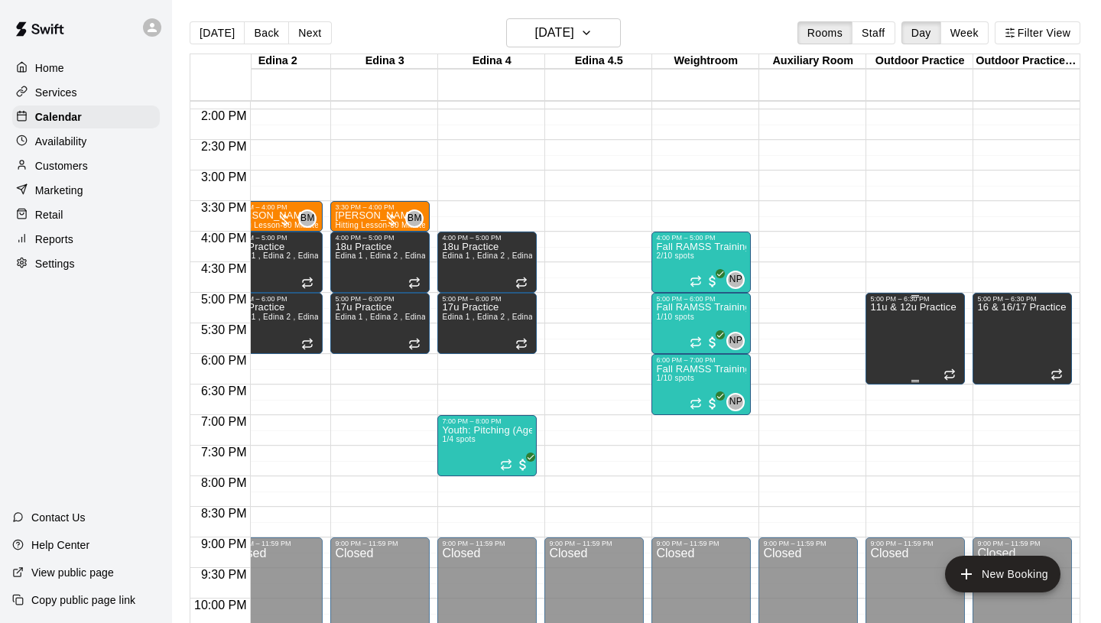
click at [929, 327] on div "11u & 12u Practice" at bounding box center [913, 614] width 86 height 623
click at [888, 362] on icon "delete" at bounding box center [885, 356] width 11 height 14
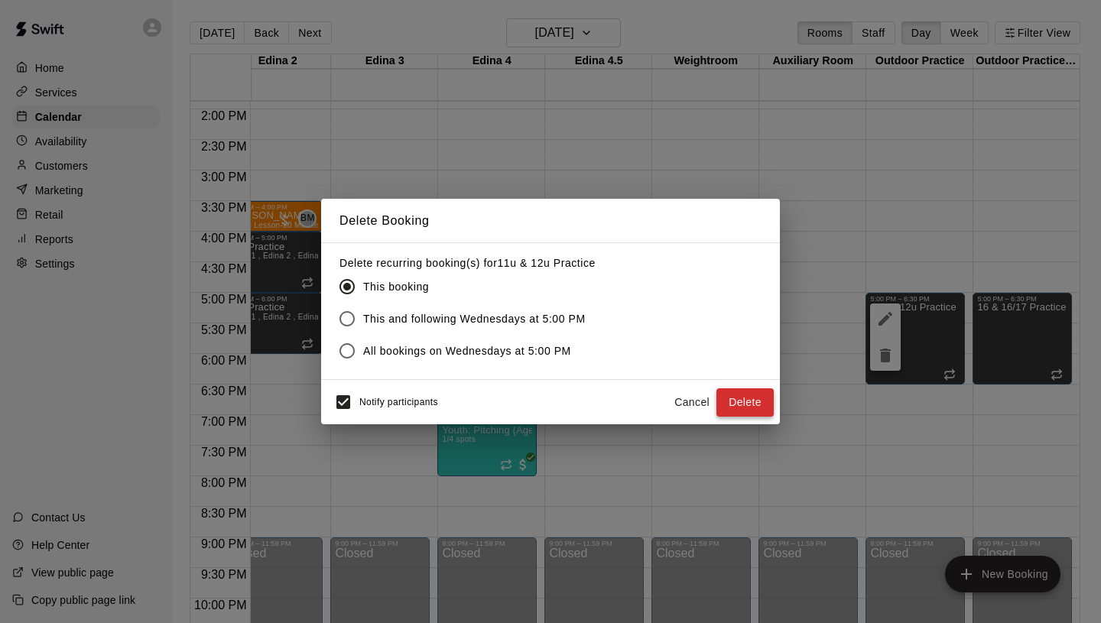
click at [757, 398] on button "Delete" at bounding box center [744, 402] width 57 height 28
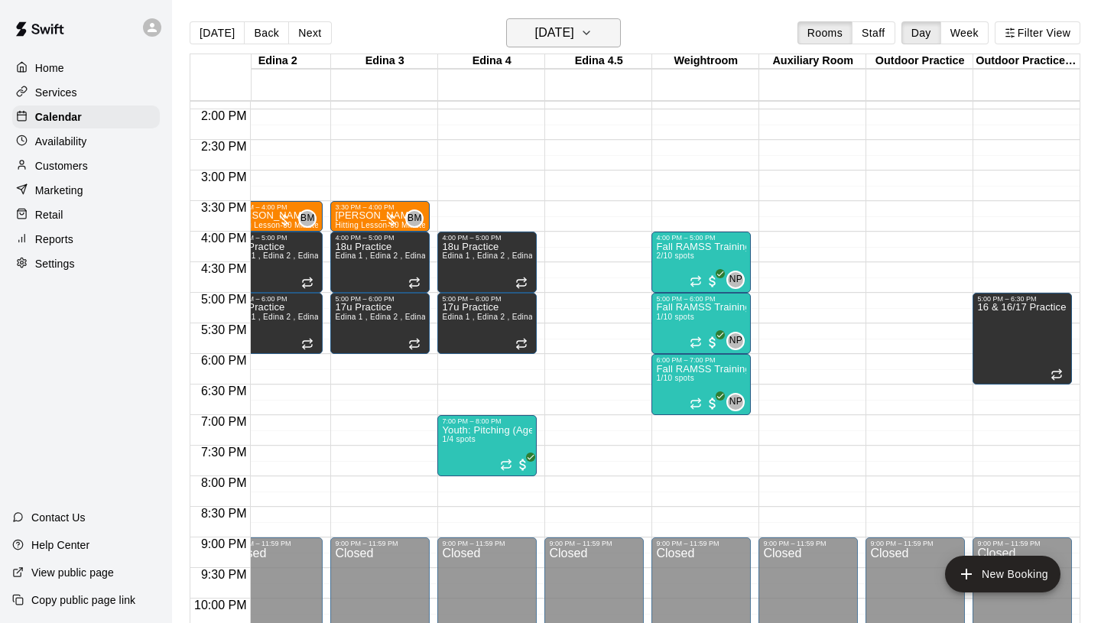
click at [574, 34] on h6 "[DATE]" at bounding box center [554, 32] width 39 height 21
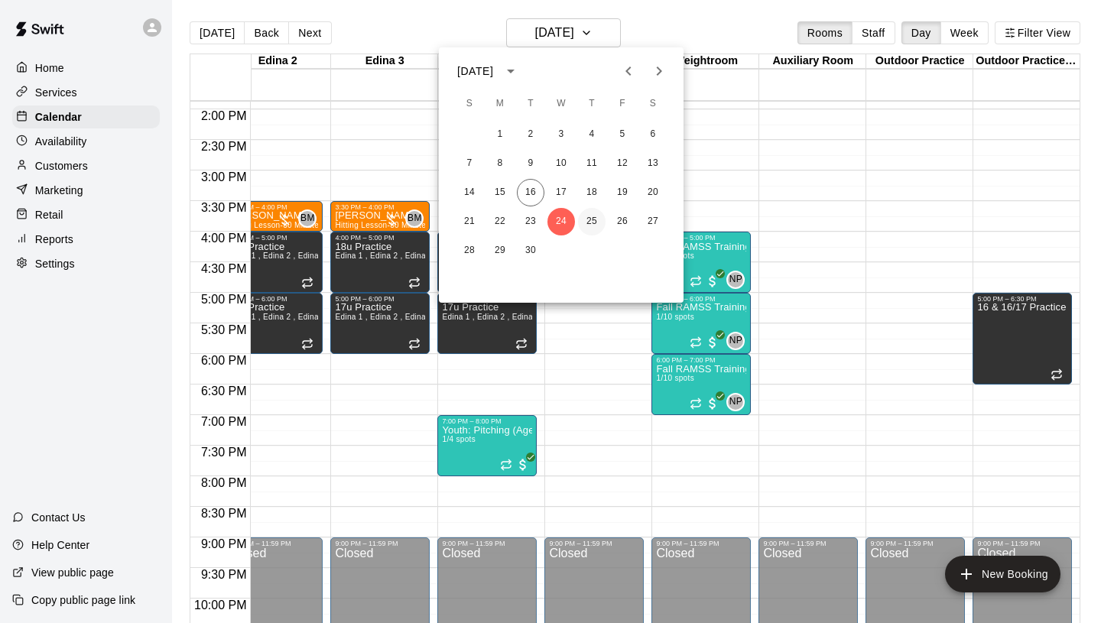
click at [592, 216] on button "25" at bounding box center [592, 222] width 28 height 28
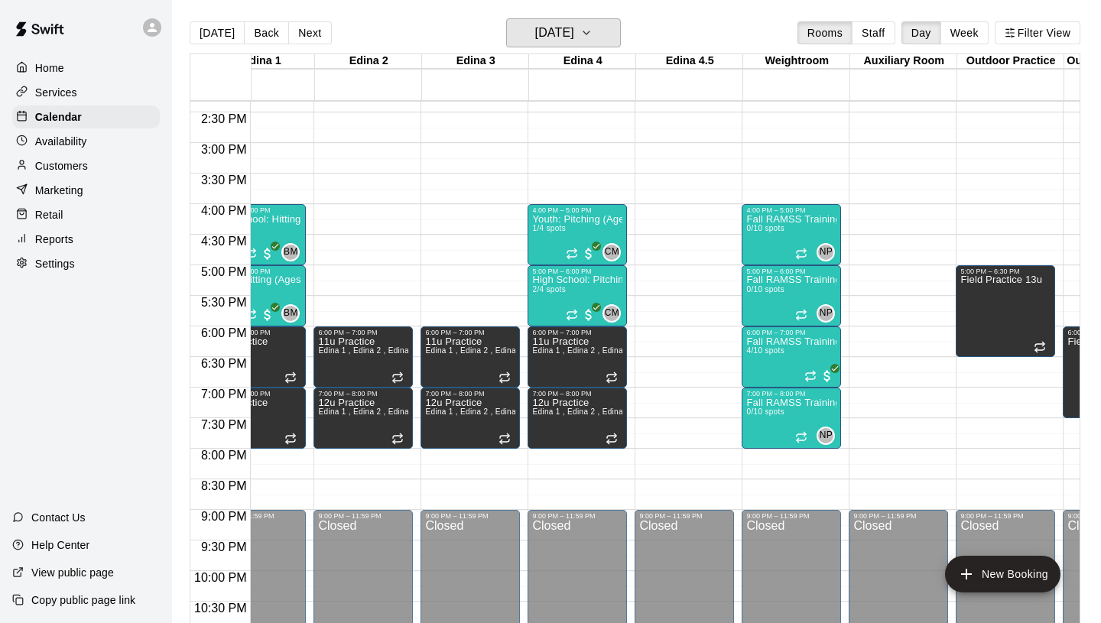
scroll to position [0, 0]
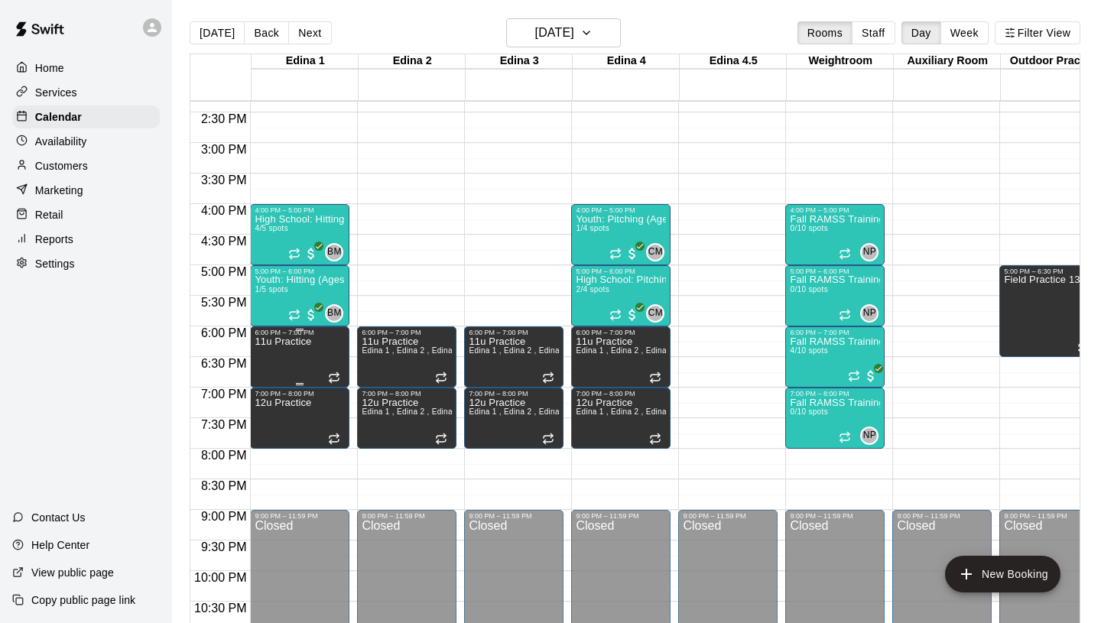
click at [270, 383] on icon "delete" at bounding box center [270, 389] width 11 height 14
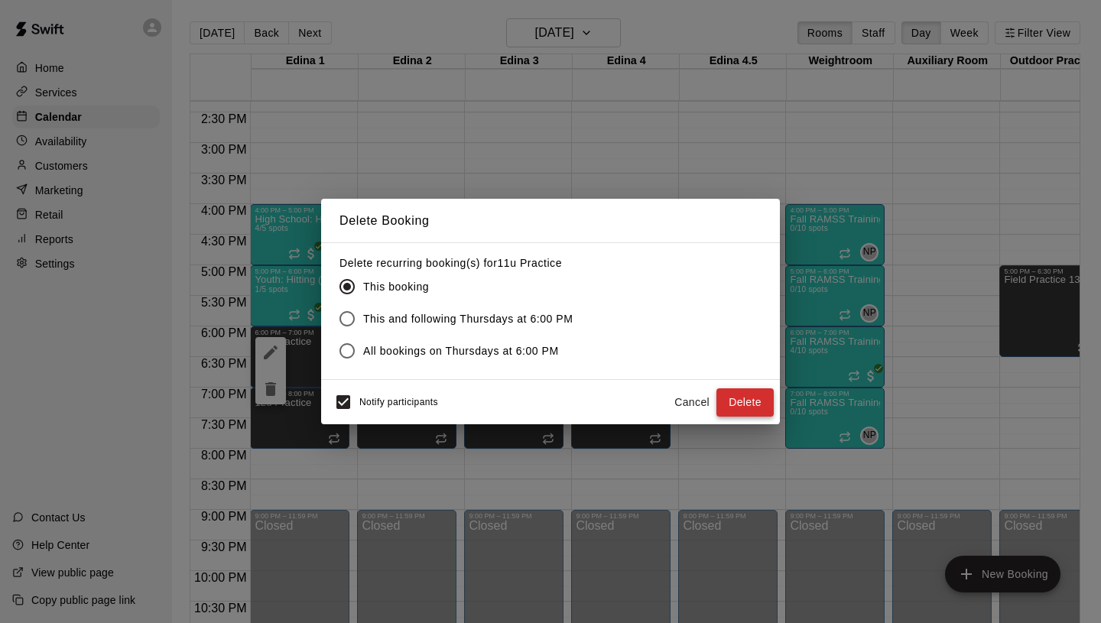
click at [757, 404] on button "Delete" at bounding box center [744, 402] width 57 height 28
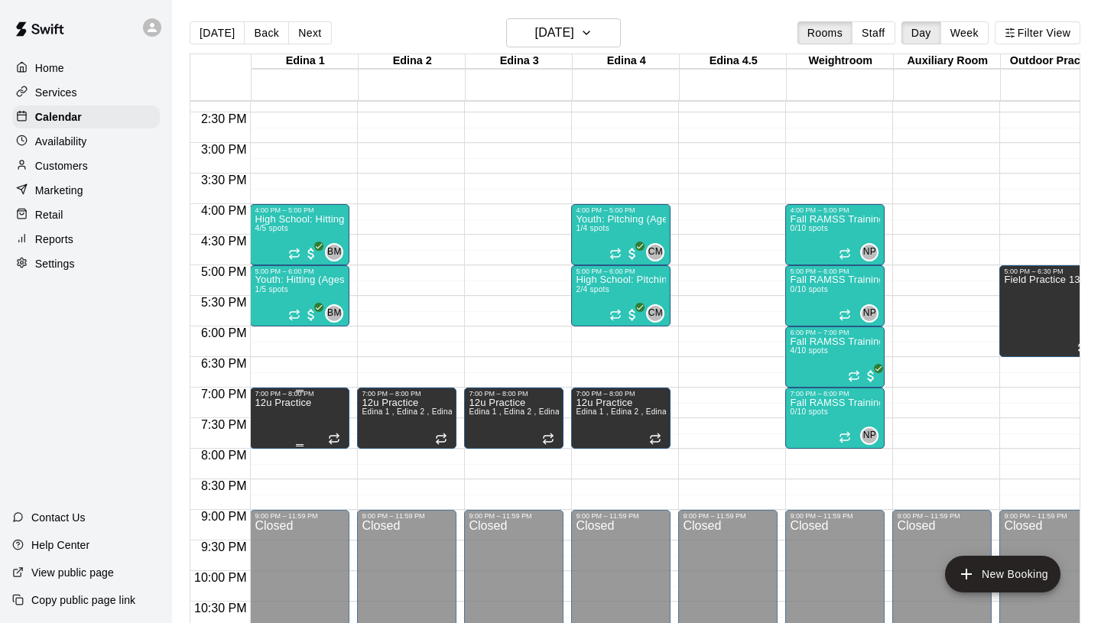
click at [297, 403] on p "12u Practice" at bounding box center [283, 403] width 57 height 0
click at [271, 453] on icon "delete" at bounding box center [270, 456] width 11 height 14
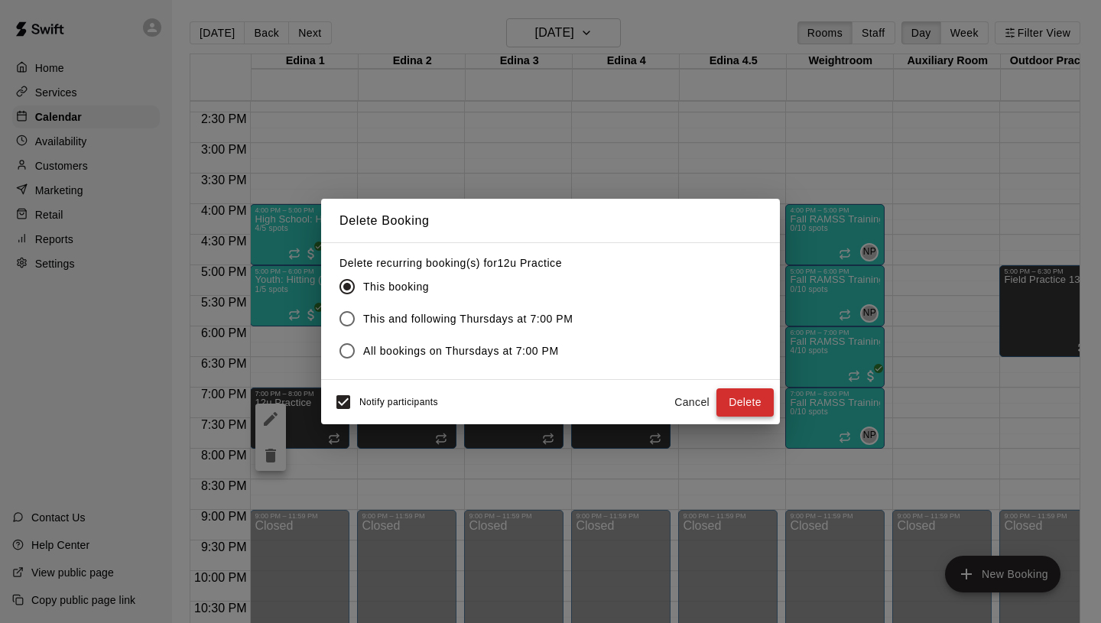
click at [752, 407] on button "Delete" at bounding box center [744, 402] width 57 height 28
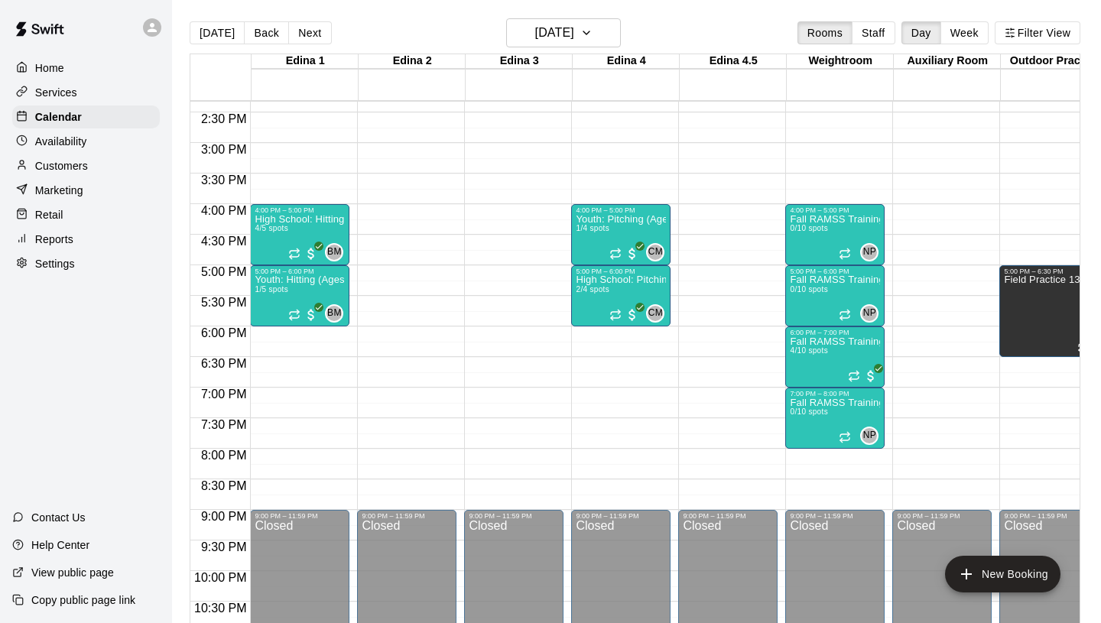
scroll to position [0, 135]
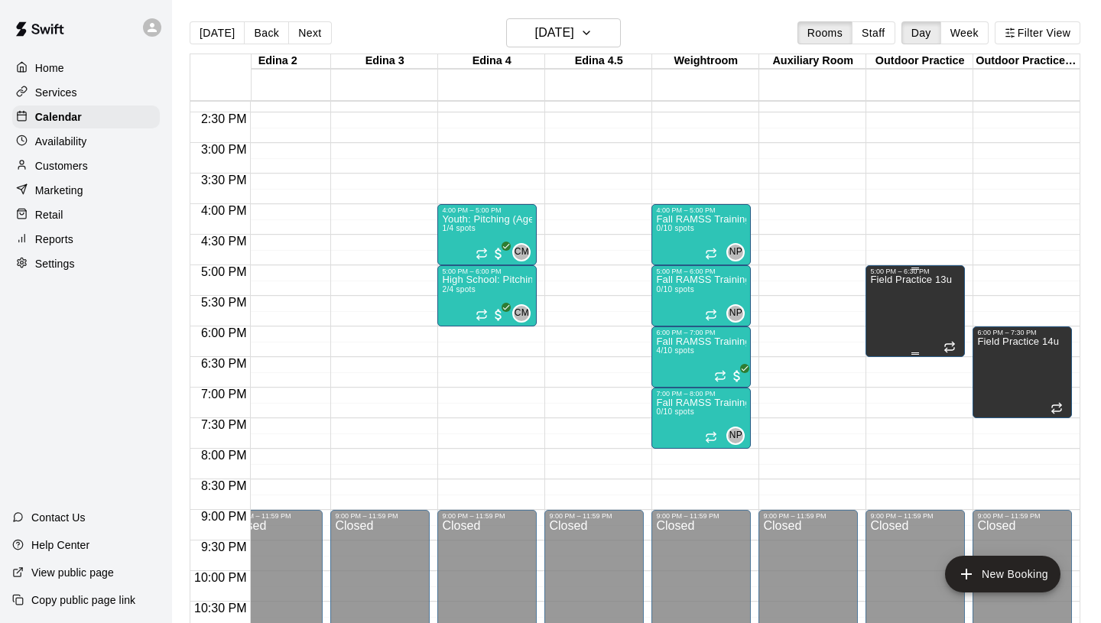
click at [914, 302] on div "Field Practice 13u" at bounding box center [911, 586] width 82 height 623
click at [891, 328] on icon "delete" at bounding box center [885, 328] width 18 height 18
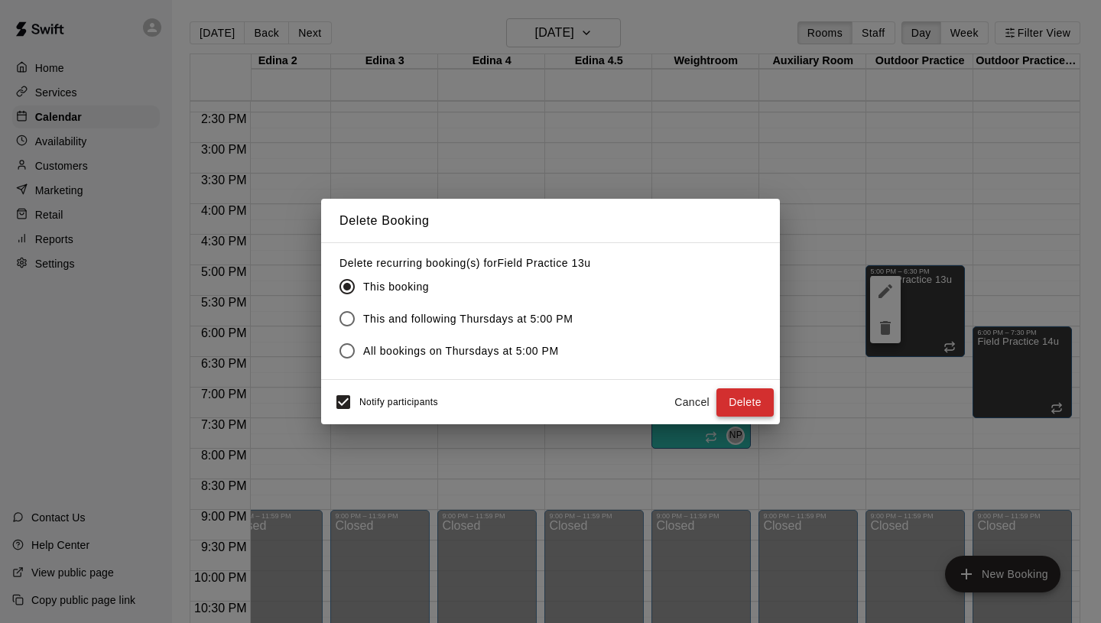
click at [751, 399] on button "Delete" at bounding box center [744, 402] width 57 height 28
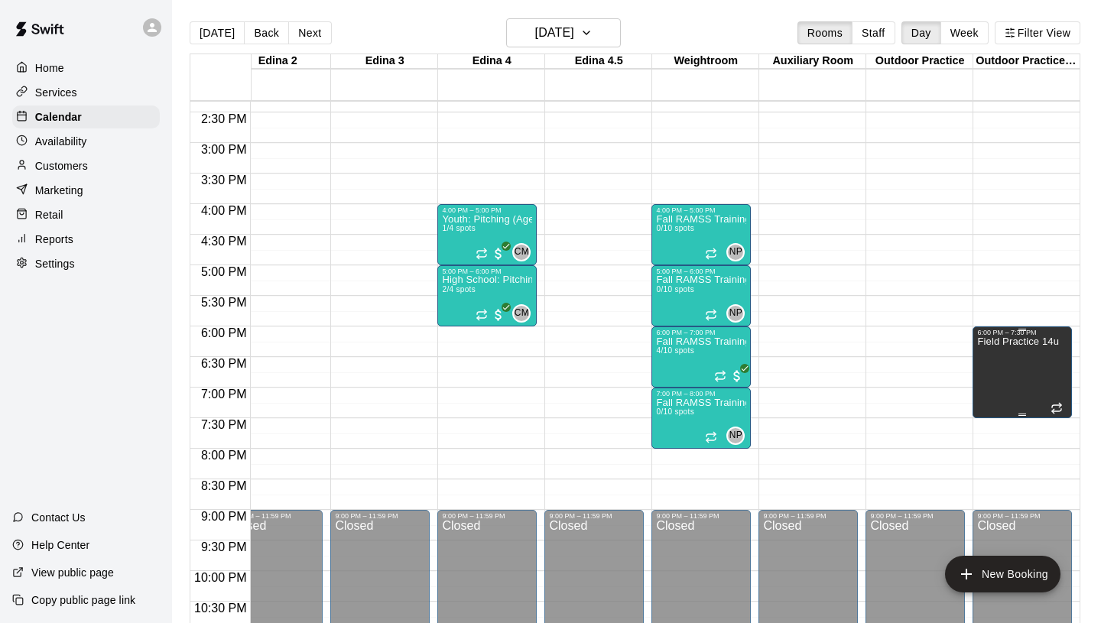
click at [990, 388] on icon "delete" at bounding box center [992, 389] width 11 height 14
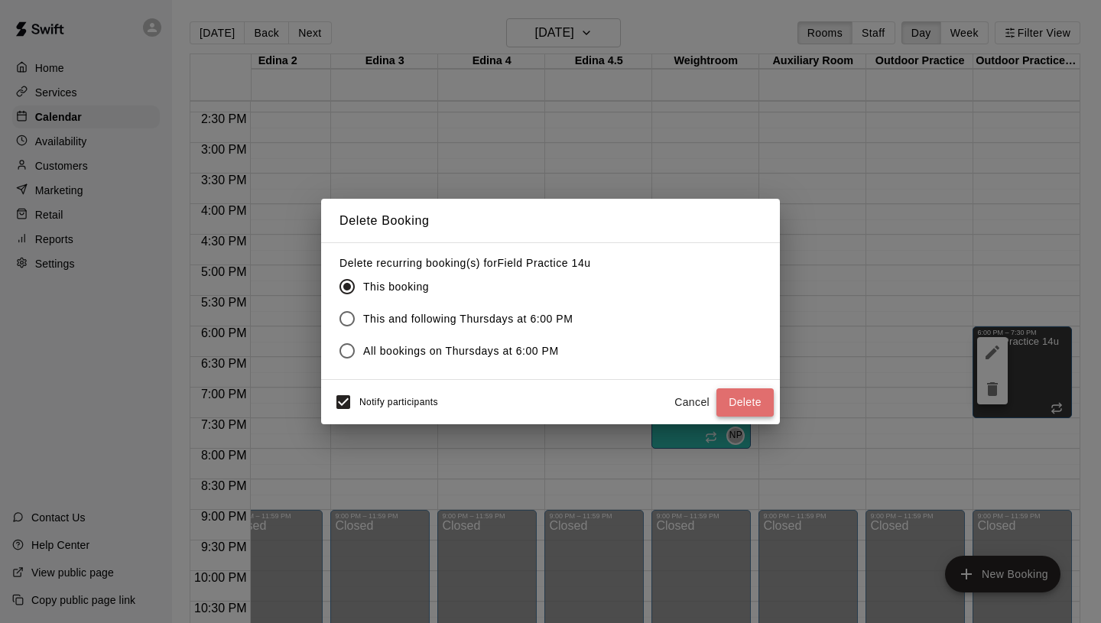
click at [748, 398] on button "Delete" at bounding box center [744, 402] width 57 height 28
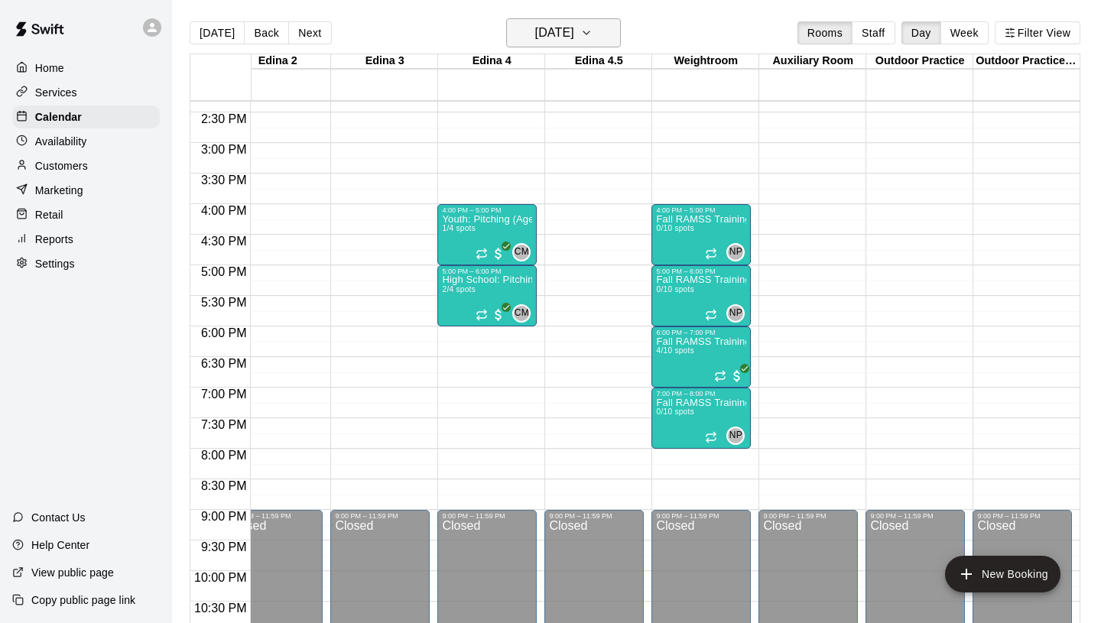
click at [574, 32] on h6 "[DATE]" at bounding box center [554, 32] width 39 height 21
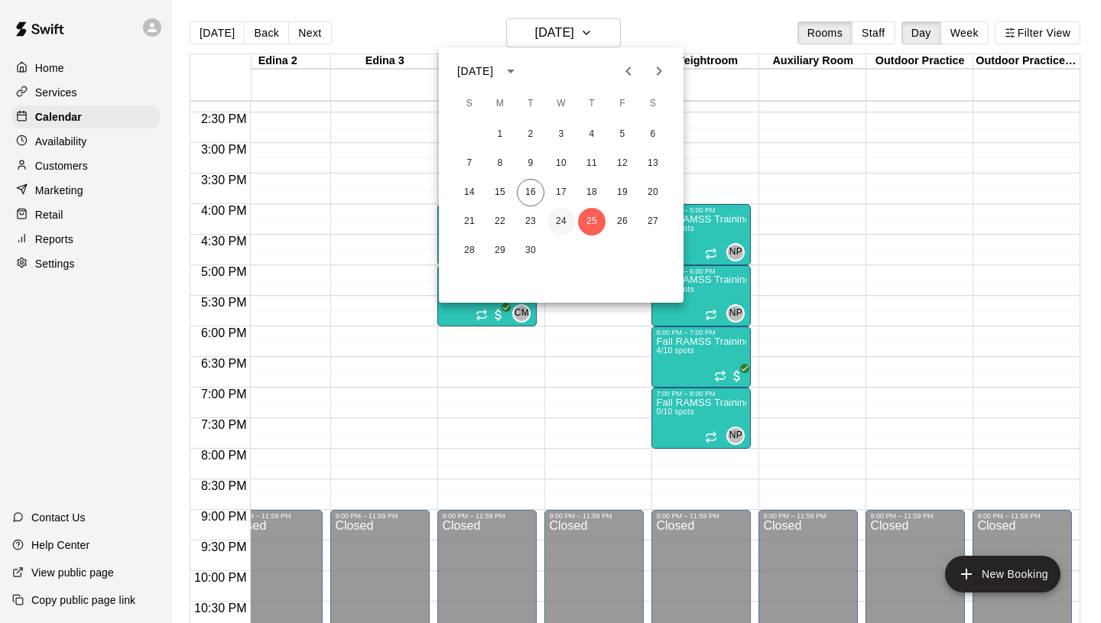
click at [559, 222] on button "24" at bounding box center [561, 222] width 28 height 28
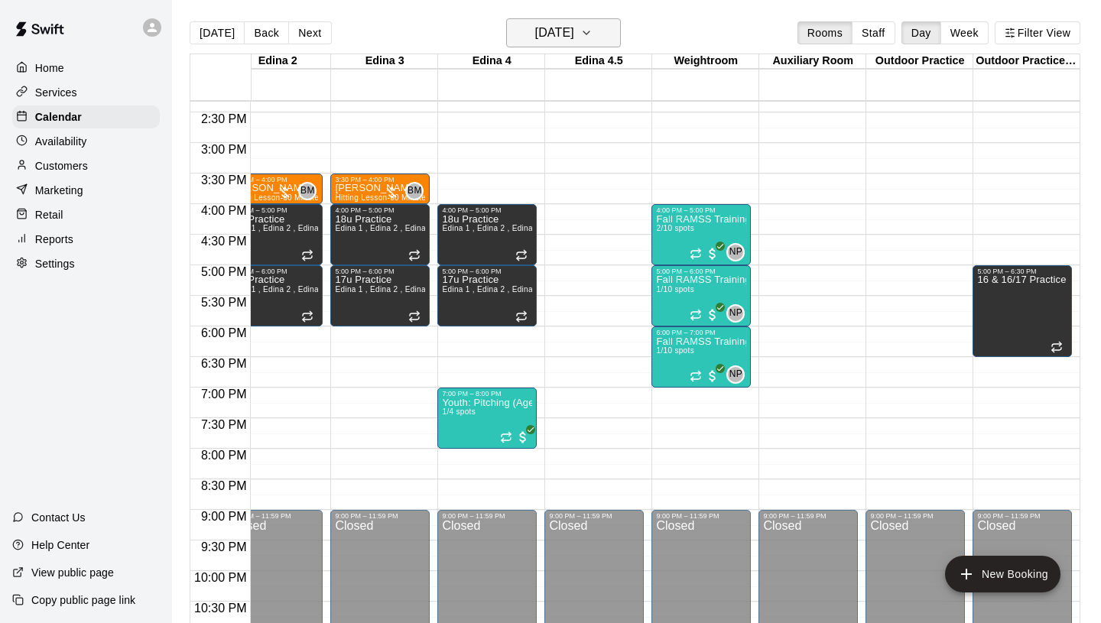
click at [552, 37] on h6 "[DATE]" at bounding box center [554, 32] width 39 height 21
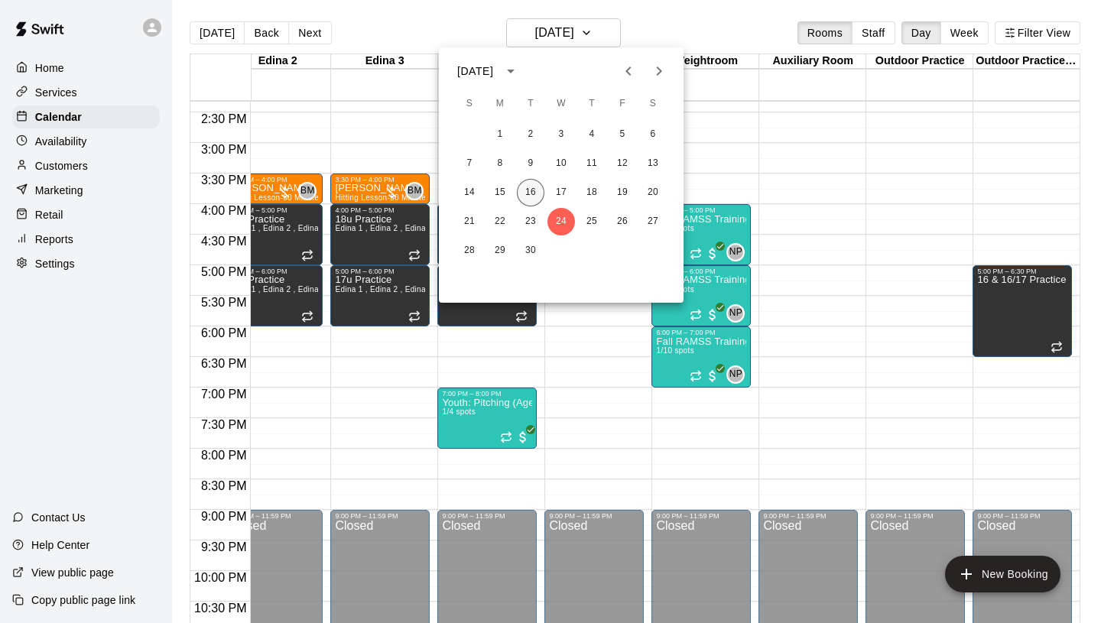
click at [524, 198] on button "16" at bounding box center [531, 193] width 28 height 28
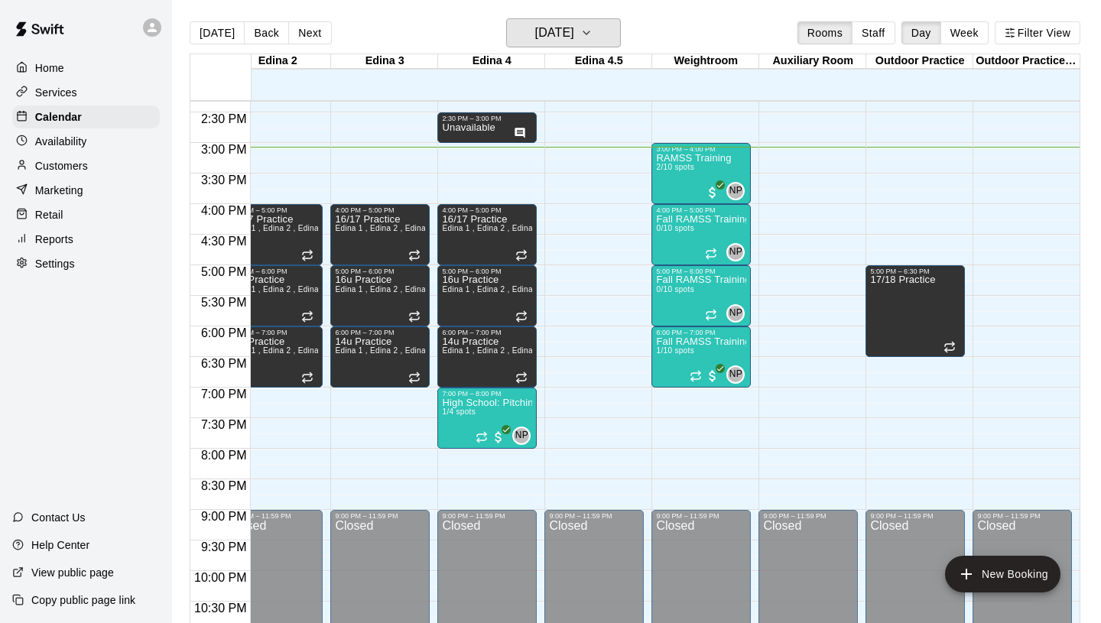
scroll to position [0, 0]
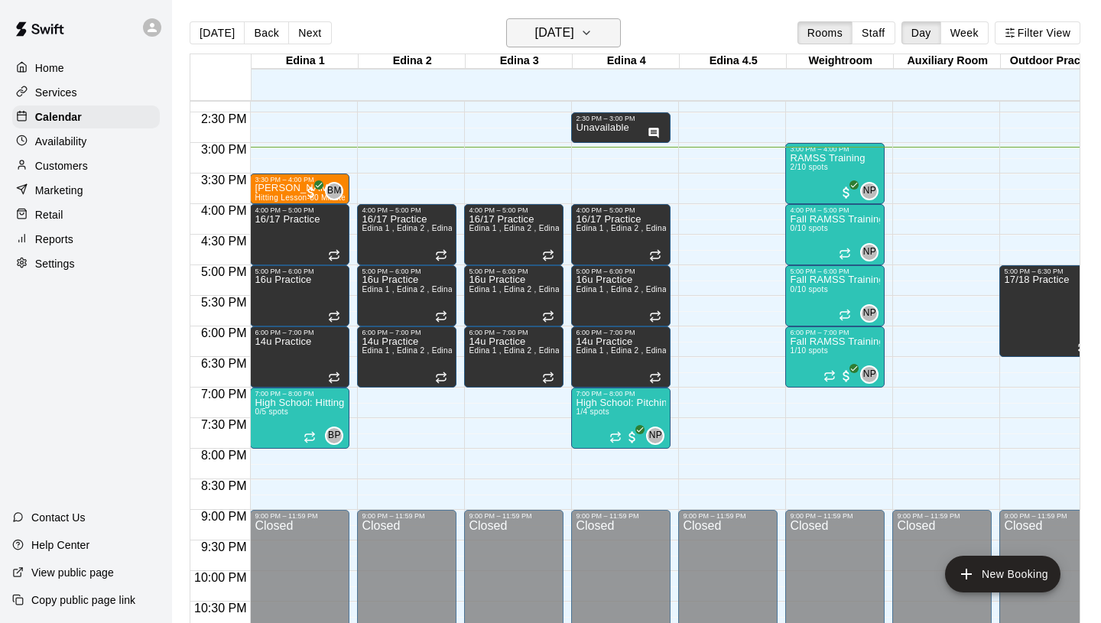
click at [563, 39] on h6 "[DATE]" at bounding box center [554, 32] width 39 height 21
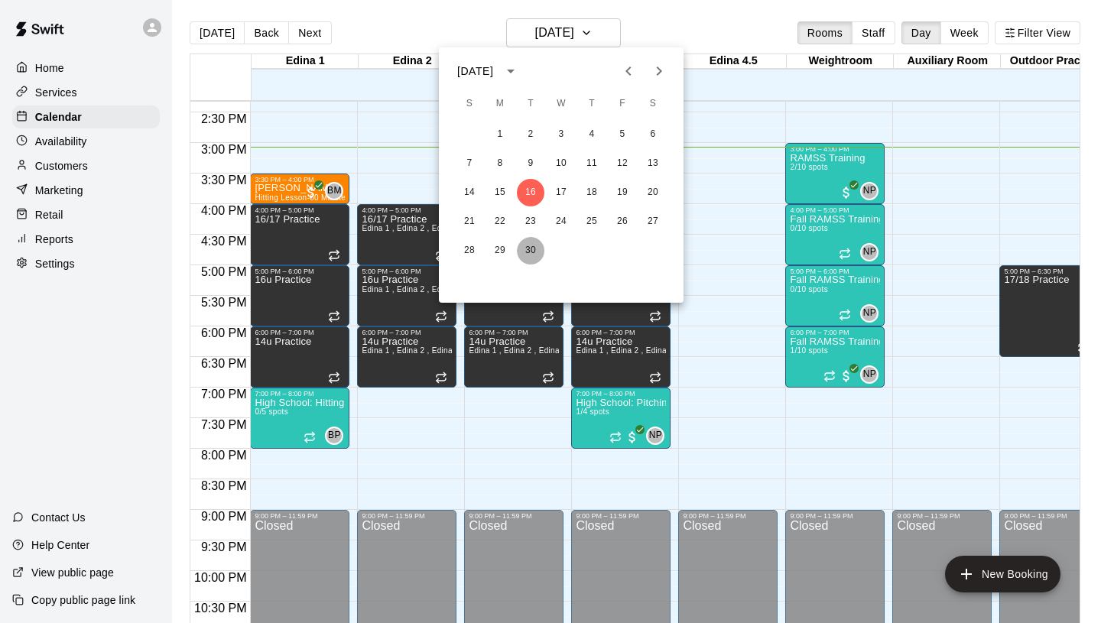
click at [527, 247] on button "30" at bounding box center [531, 251] width 28 height 28
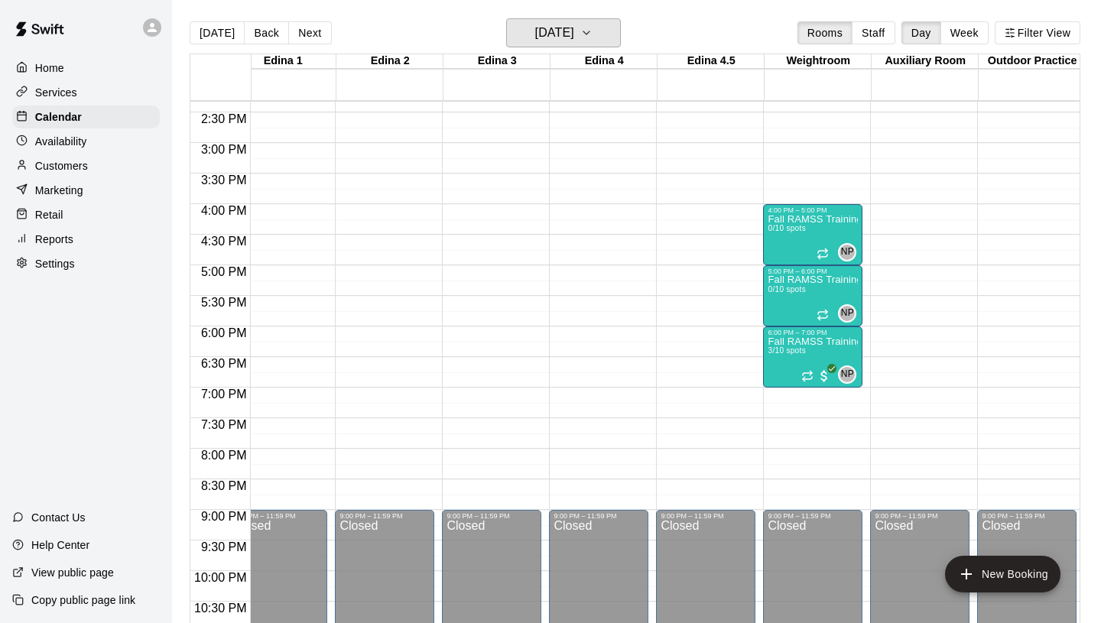
scroll to position [871, 22]
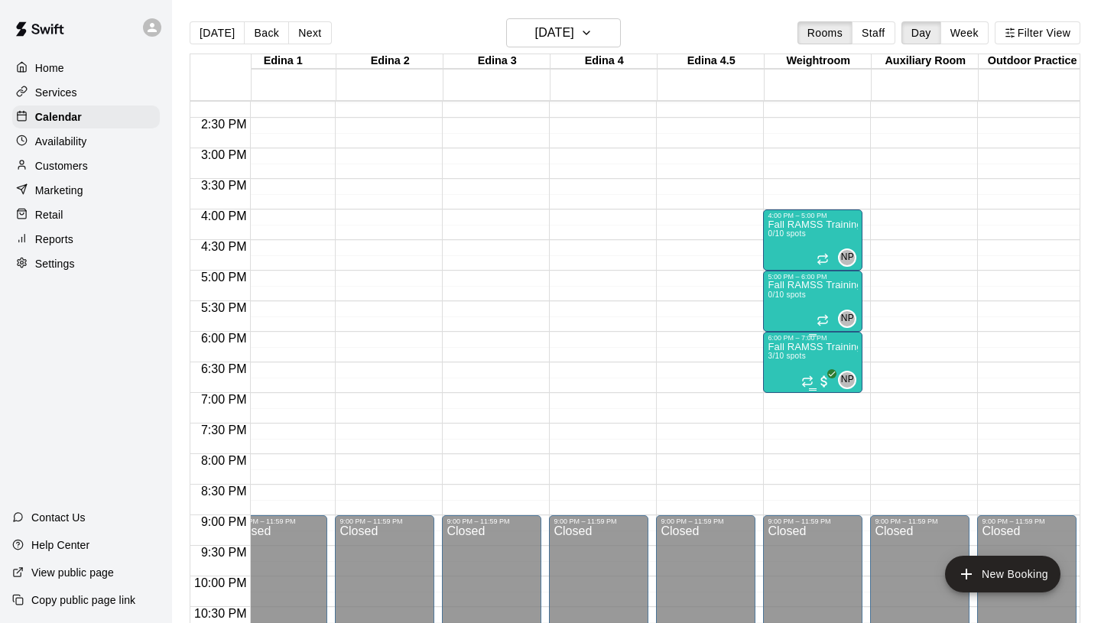
click at [791, 391] on img "edit" at bounding box center [784, 394] width 18 height 18
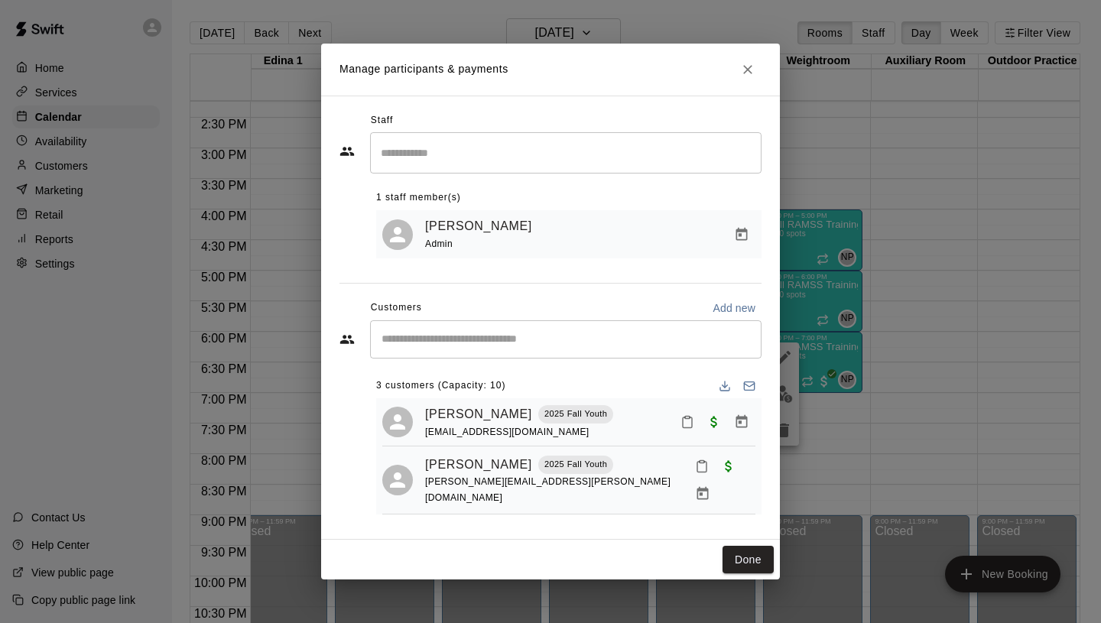
scroll to position [38, 0]
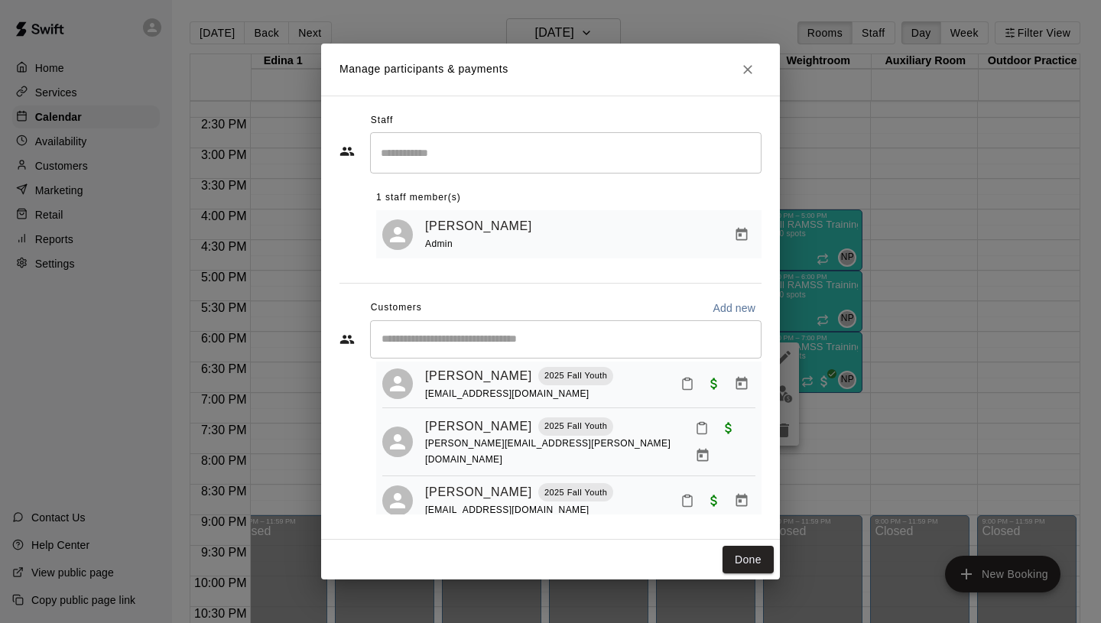
click at [745, 69] on icon "Close" at bounding box center [747, 69] width 15 height 15
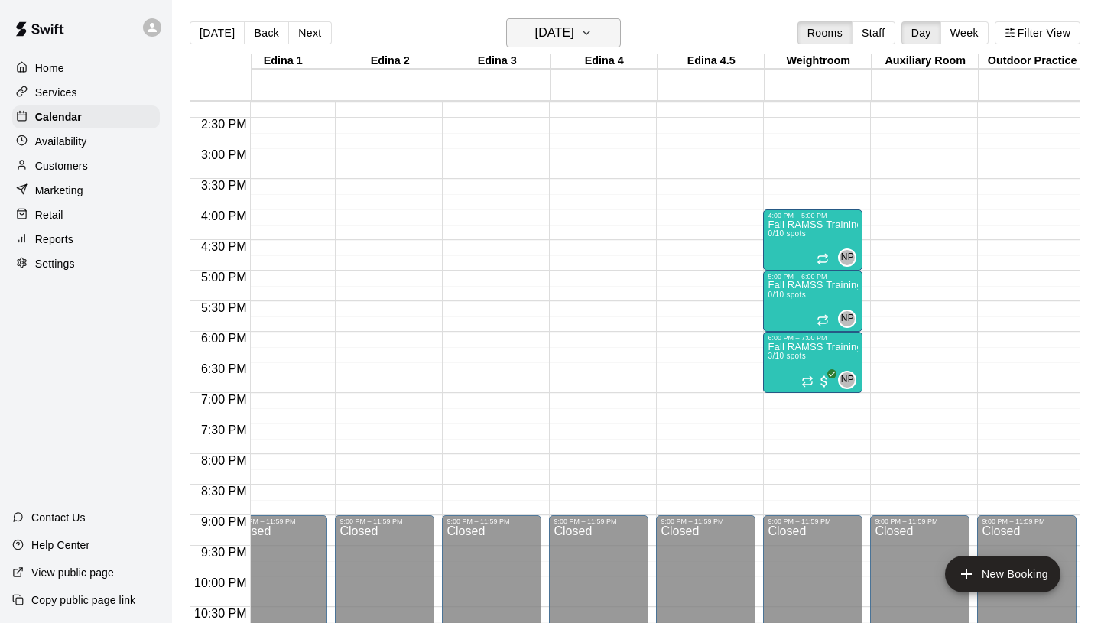
click at [535, 24] on h6 "[DATE]" at bounding box center [554, 32] width 39 height 21
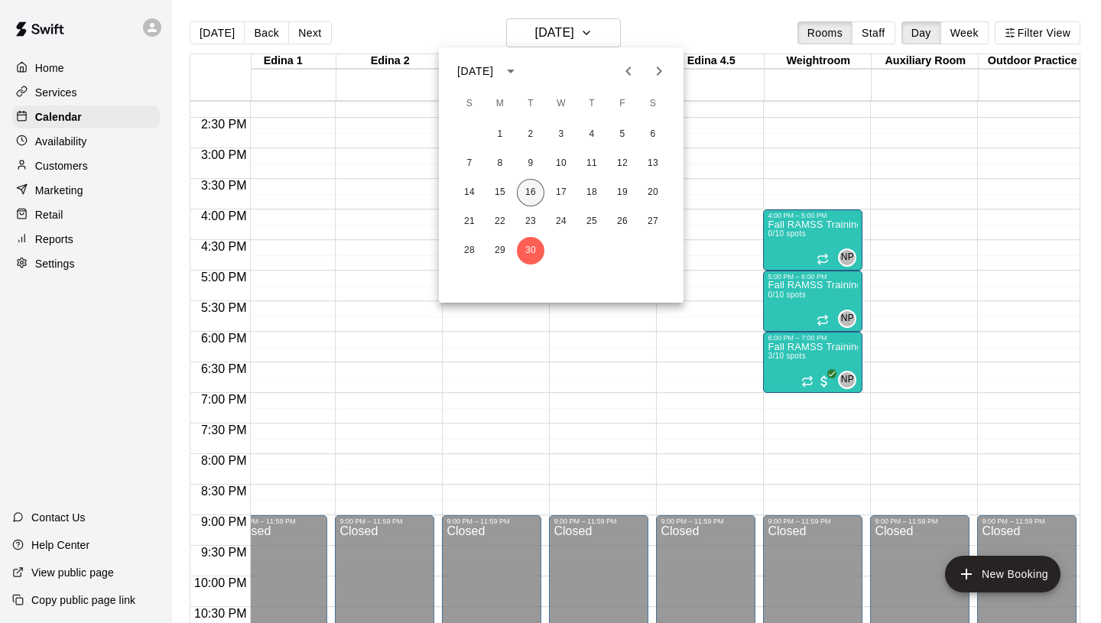
click at [531, 197] on button "16" at bounding box center [531, 193] width 28 height 28
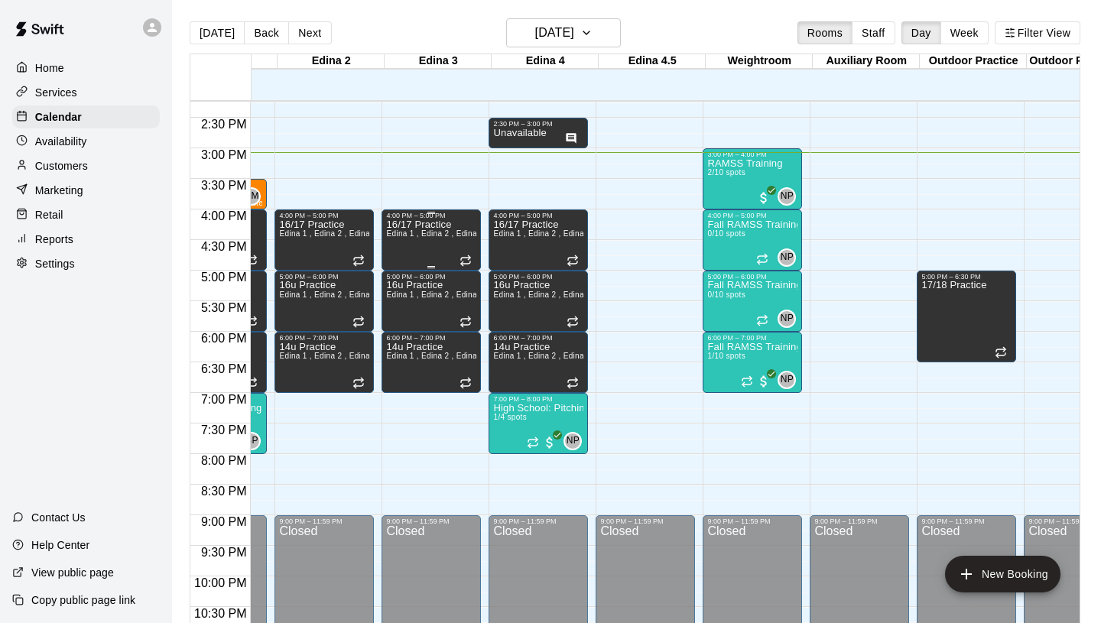
scroll to position [0, 83]
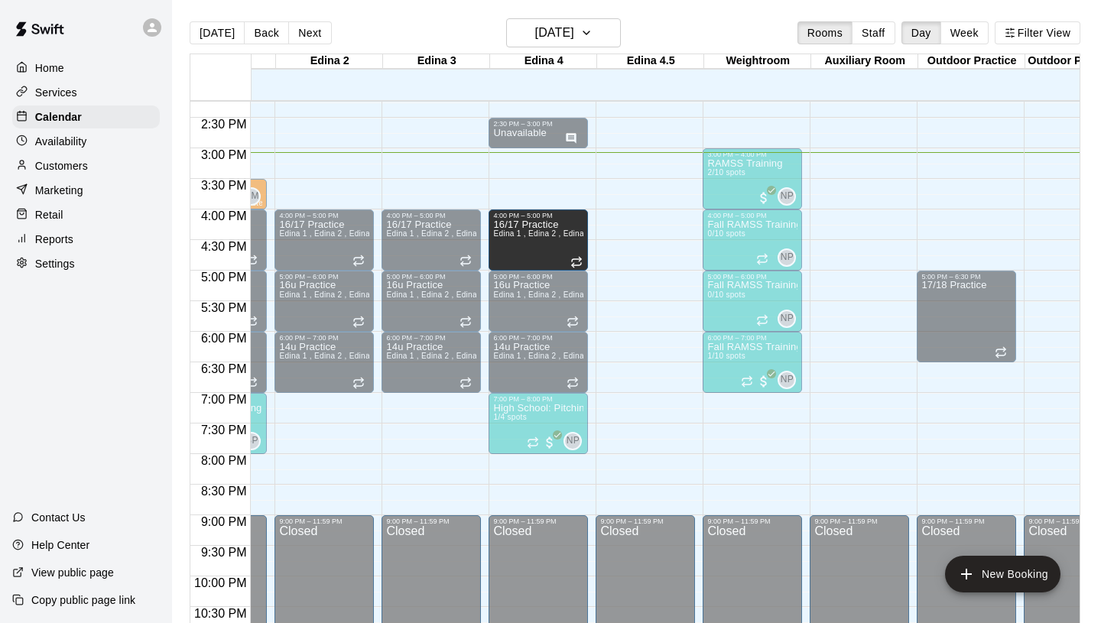
drag, startPoint x: 523, startPoint y: 226, endPoint x: 540, endPoint y: 229, distance: 17.0
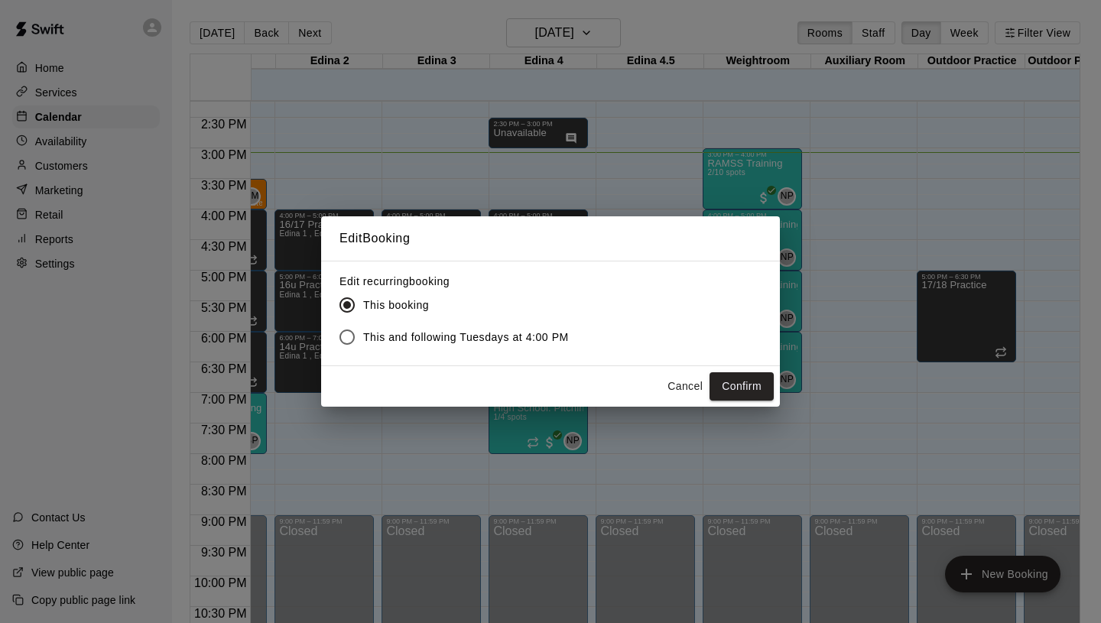
click at [685, 384] on button "Cancel" at bounding box center [685, 386] width 49 height 28
